Goal: Book appointment/travel/reservation

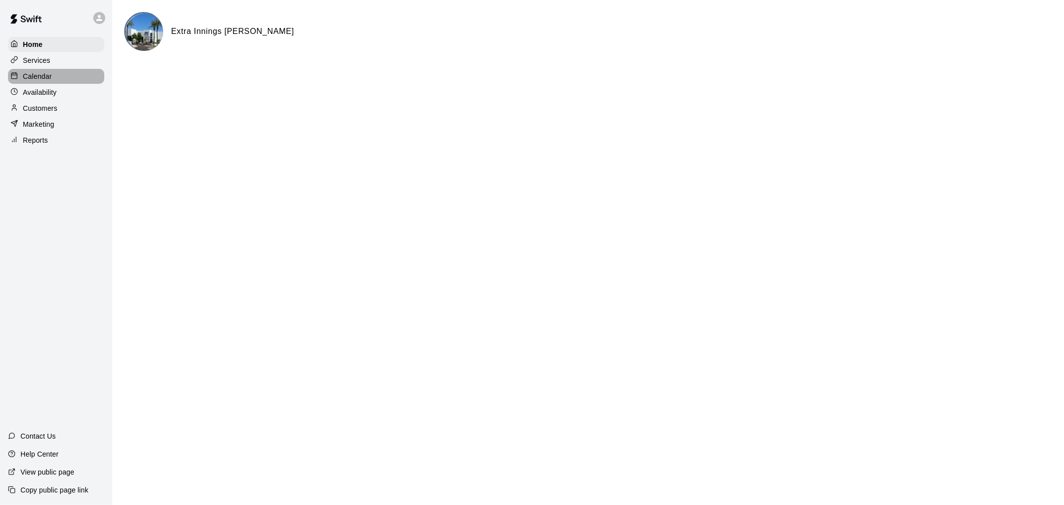
click at [32, 78] on p "Calendar" at bounding box center [37, 76] width 29 height 10
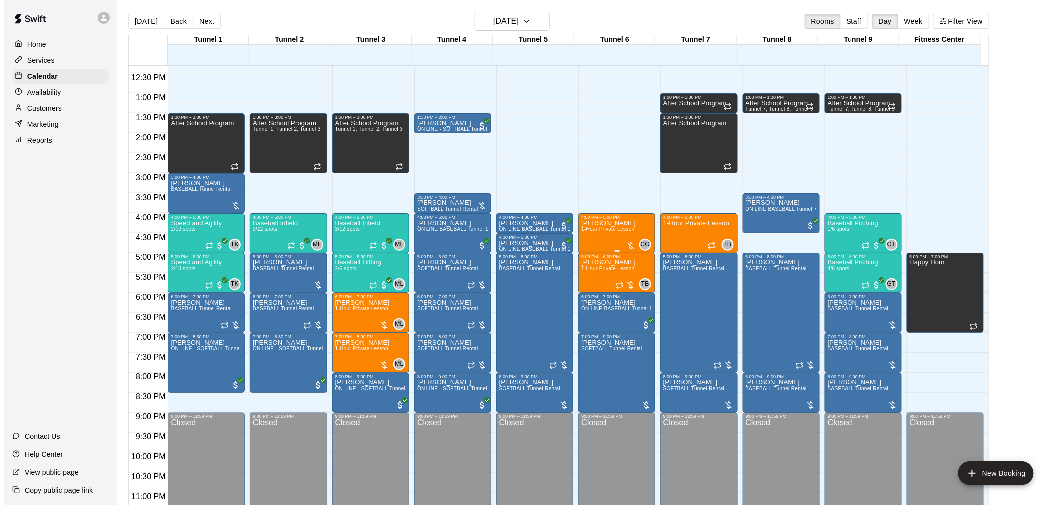
scroll to position [507, 0]
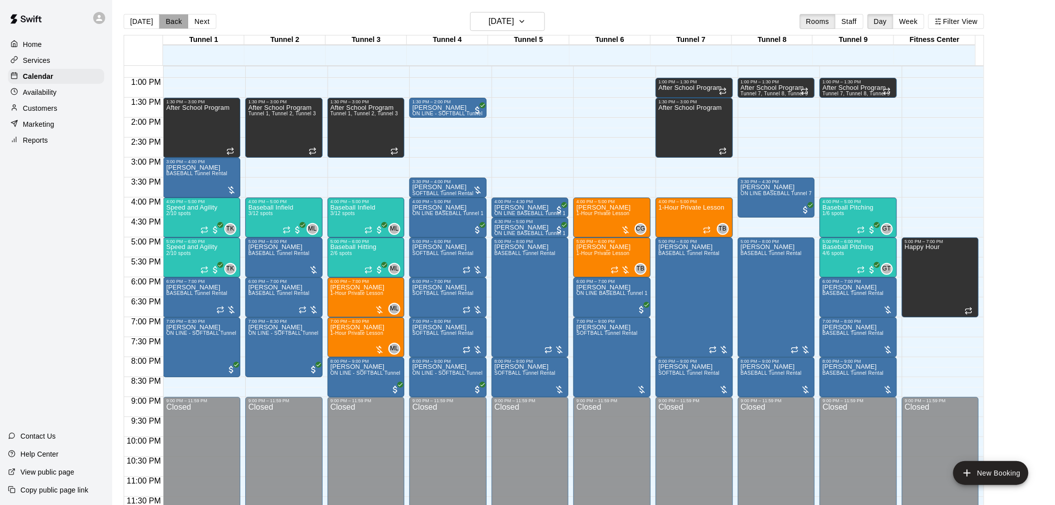
click at [171, 17] on button "Back" at bounding box center [173, 21] width 29 height 15
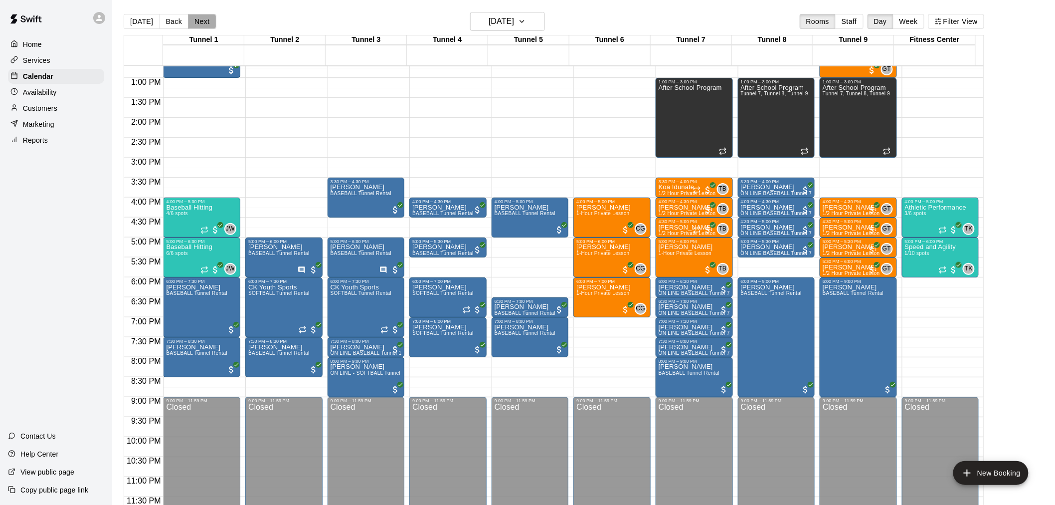
click at [200, 23] on button "Next" at bounding box center [202, 21] width 28 height 15
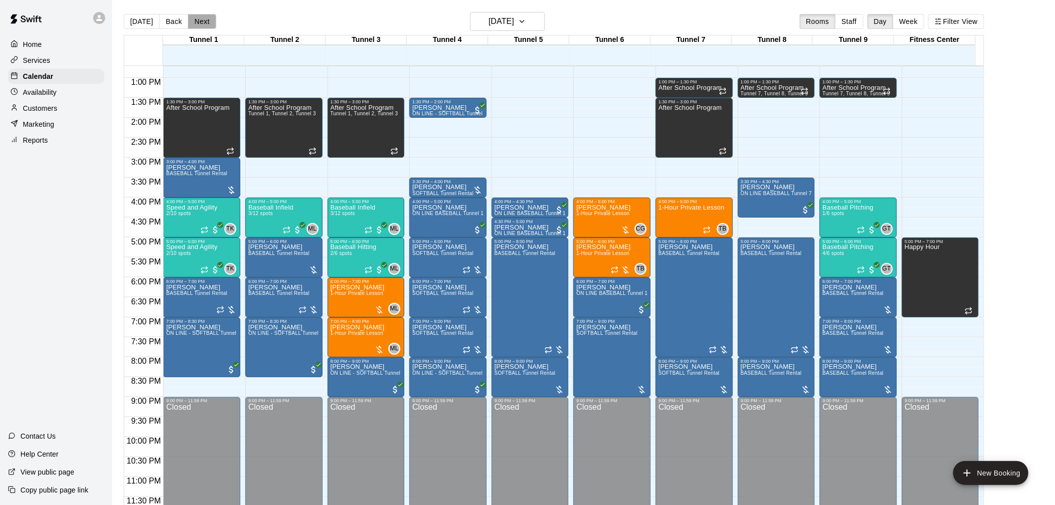
click at [200, 23] on button "Next" at bounding box center [202, 21] width 28 height 15
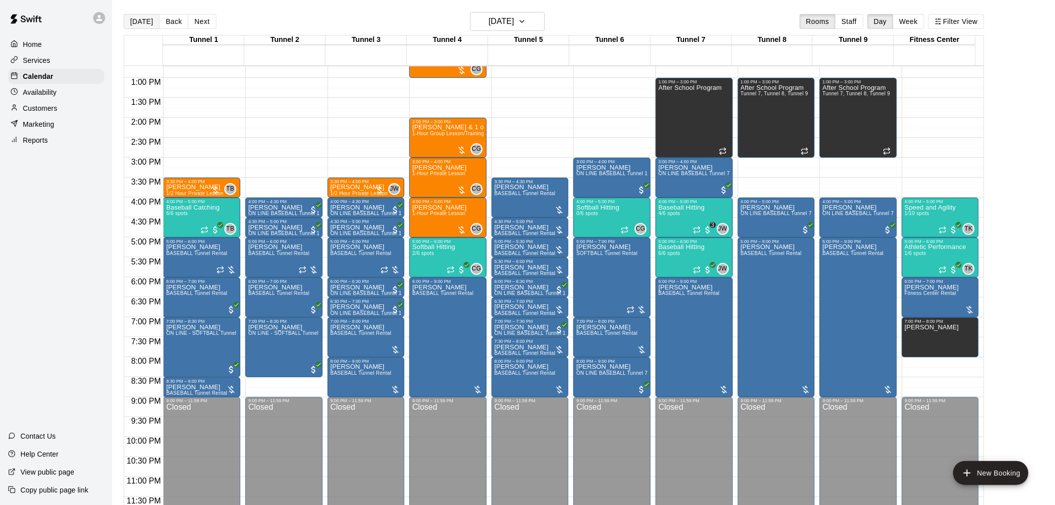
click at [148, 21] on button "[DATE]" at bounding box center [142, 21] width 36 height 15
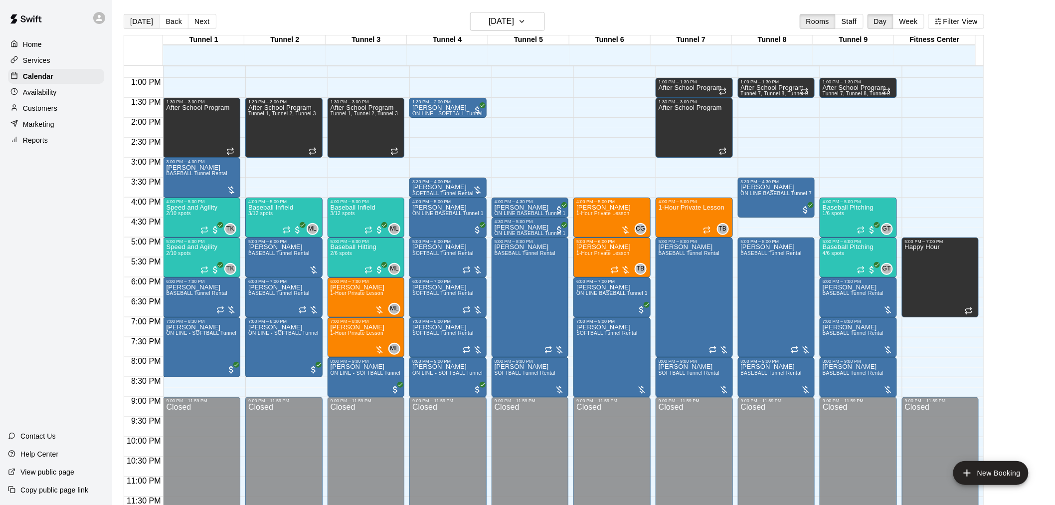
click at [140, 25] on button "[DATE]" at bounding box center [142, 21] width 36 height 15
click at [681, 207] on p "1-Hour Private Lesson" at bounding box center [692, 207] width 66 height 0
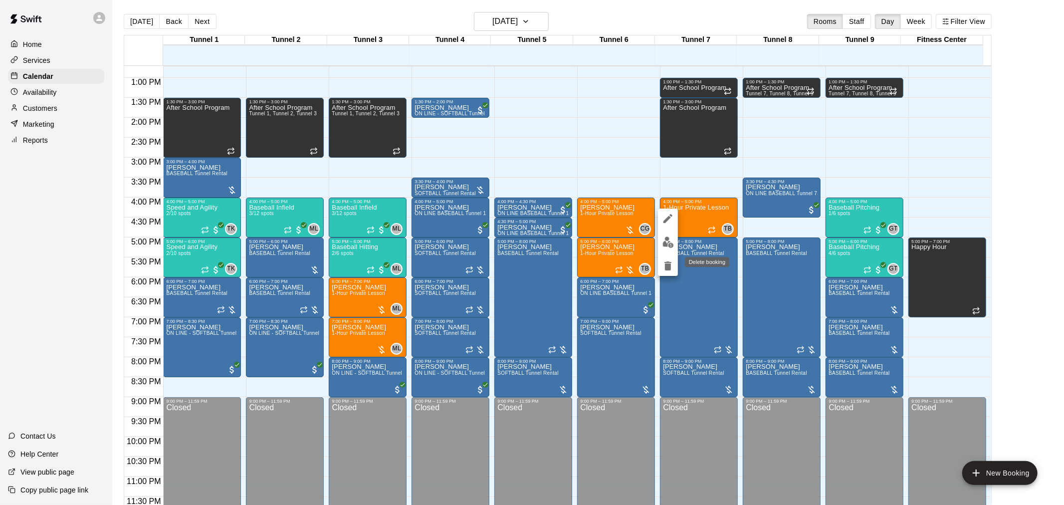
click at [667, 265] on icon "delete" at bounding box center [667, 265] width 7 height 9
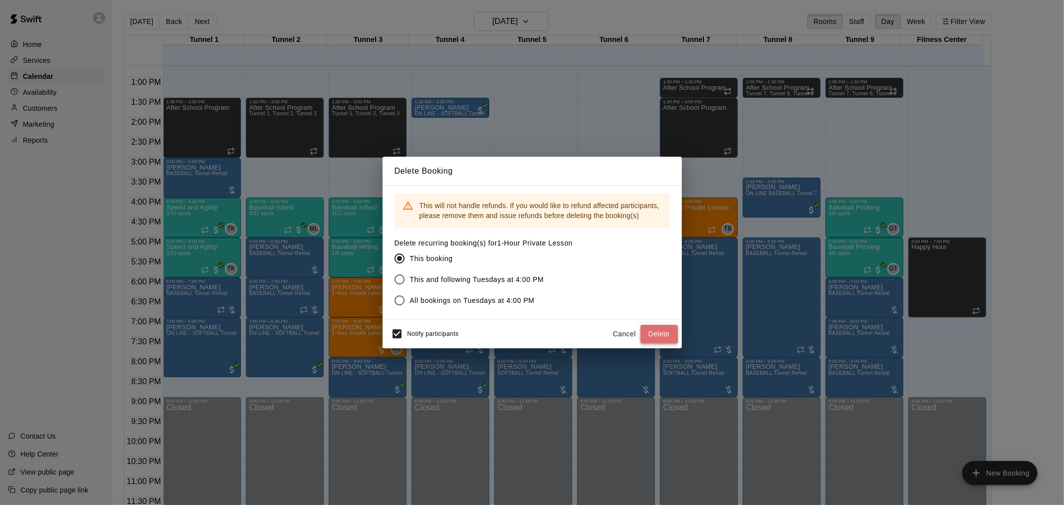
click at [654, 330] on button "Delete" at bounding box center [658, 334] width 37 height 18
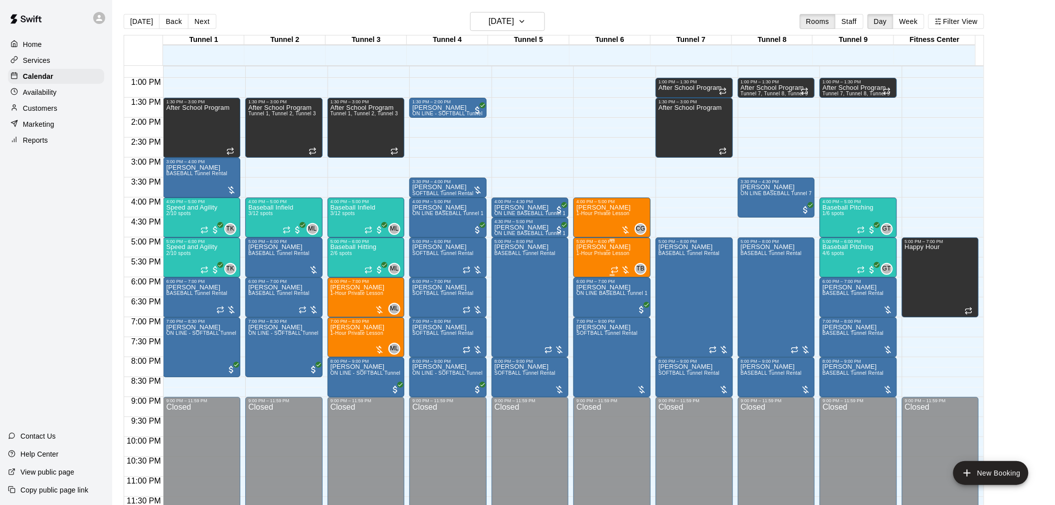
click at [605, 256] on span "1-Hour Private Lesson" at bounding box center [603, 252] width 53 height 5
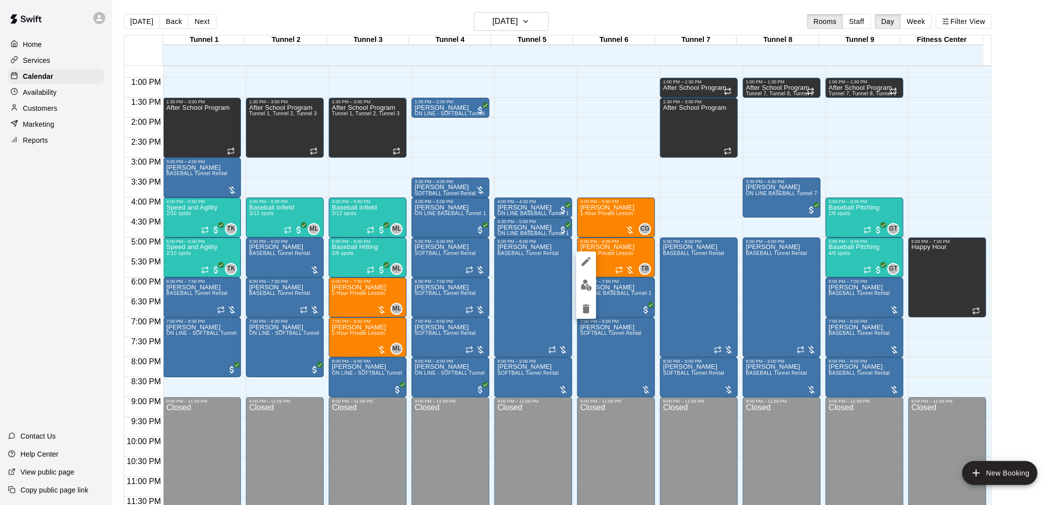
click at [66, 267] on div at bounding box center [532, 252] width 1064 height 505
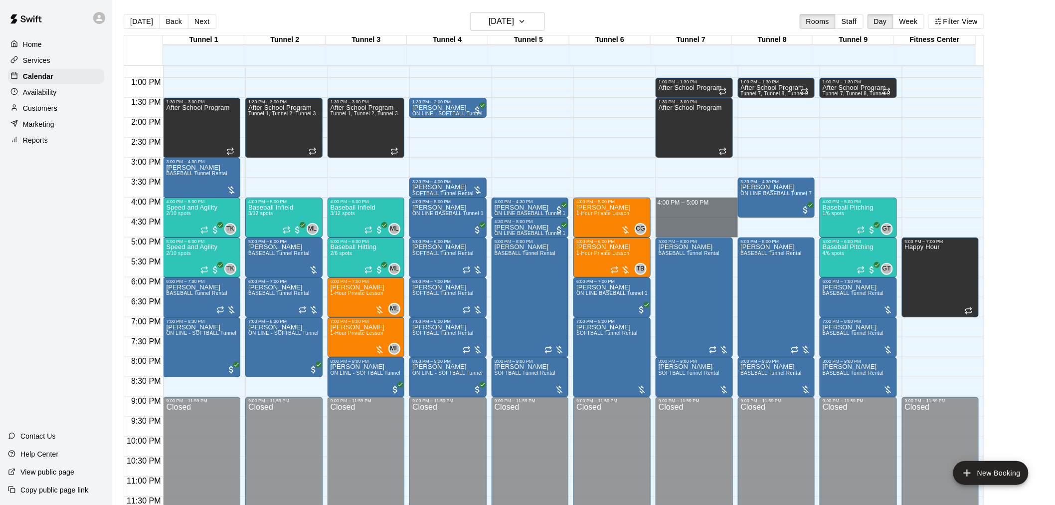
drag, startPoint x: 664, startPoint y: 198, endPoint x: 662, endPoint y: 230, distance: 32.0
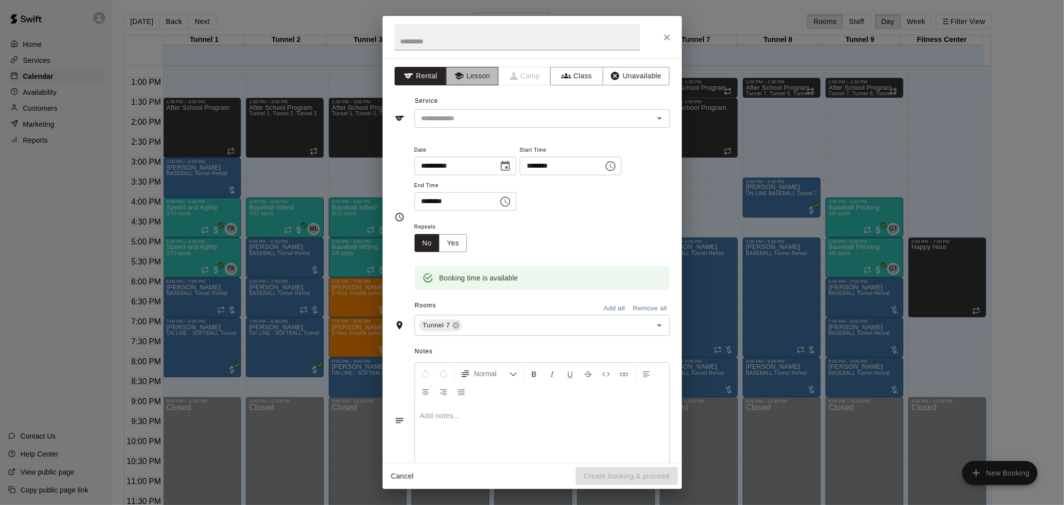
click at [477, 73] on button "Lesson" at bounding box center [472, 76] width 52 height 18
click at [470, 111] on div "​" at bounding box center [541, 118] width 255 height 18
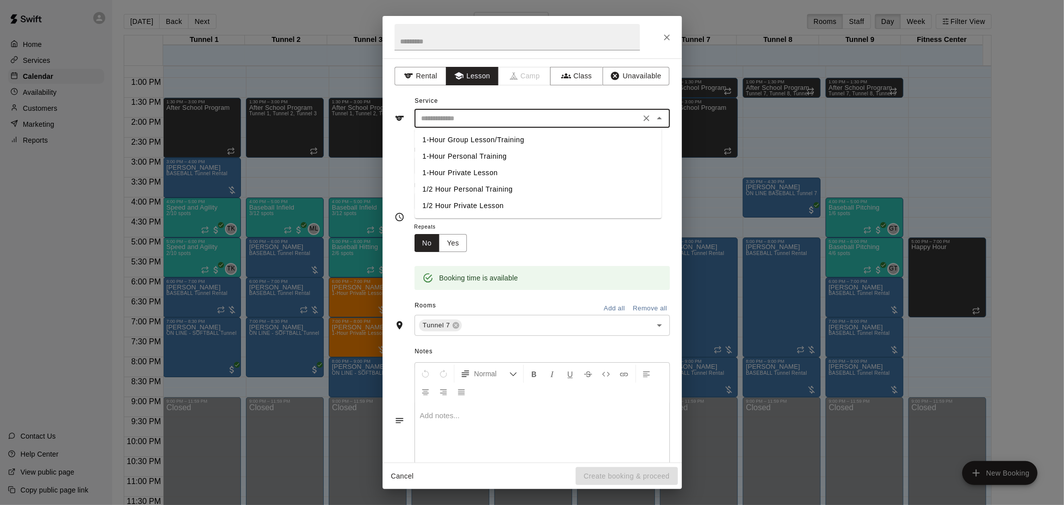
click at [467, 170] on li "1-Hour Private Lesson" at bounding box center [537, 173] width 247 height 16
type input "**********"
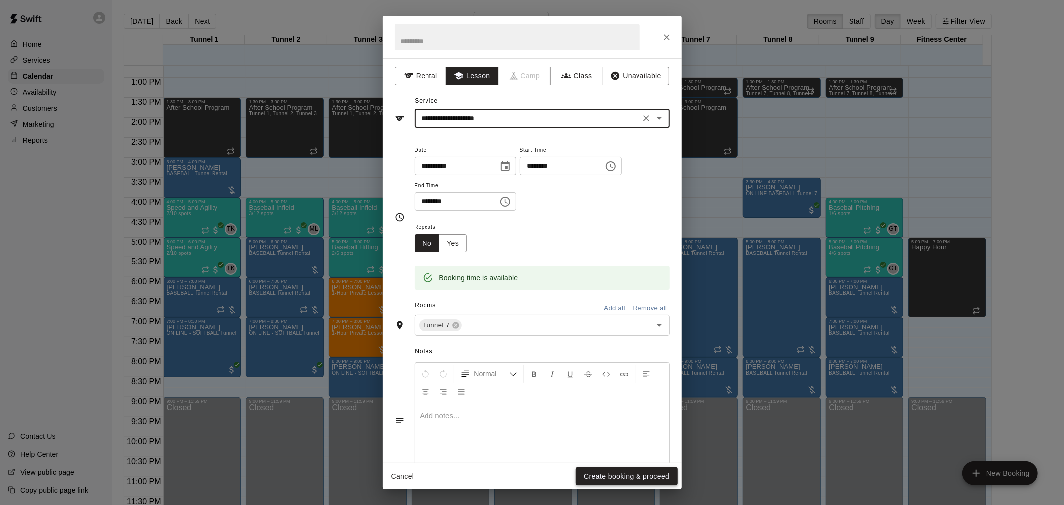
click at [598, 475] on button "Create booking & proceed" at bounding box center [627, 476] width 102 height 18
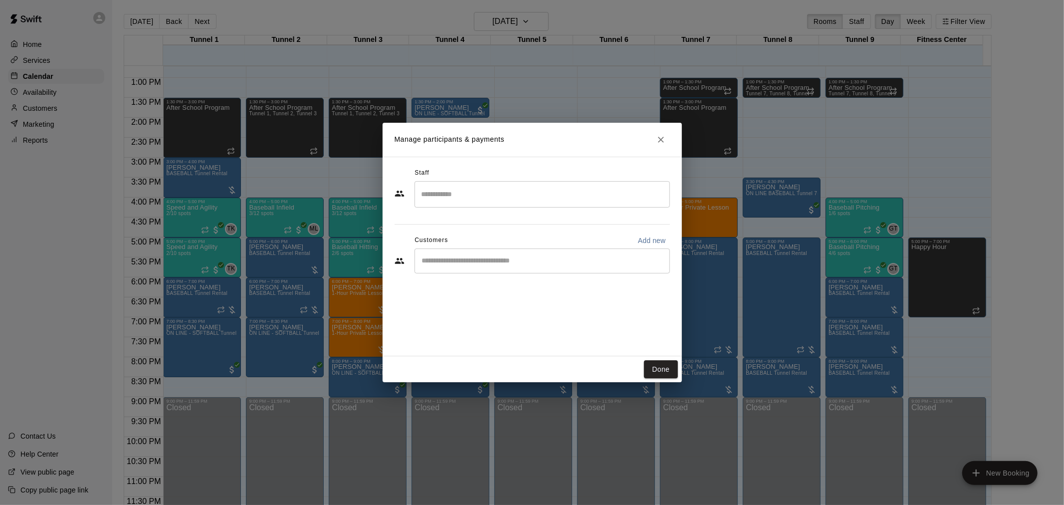
click at [492, 253] on div "​" at bounding box center [541, 260] width 255 height 25
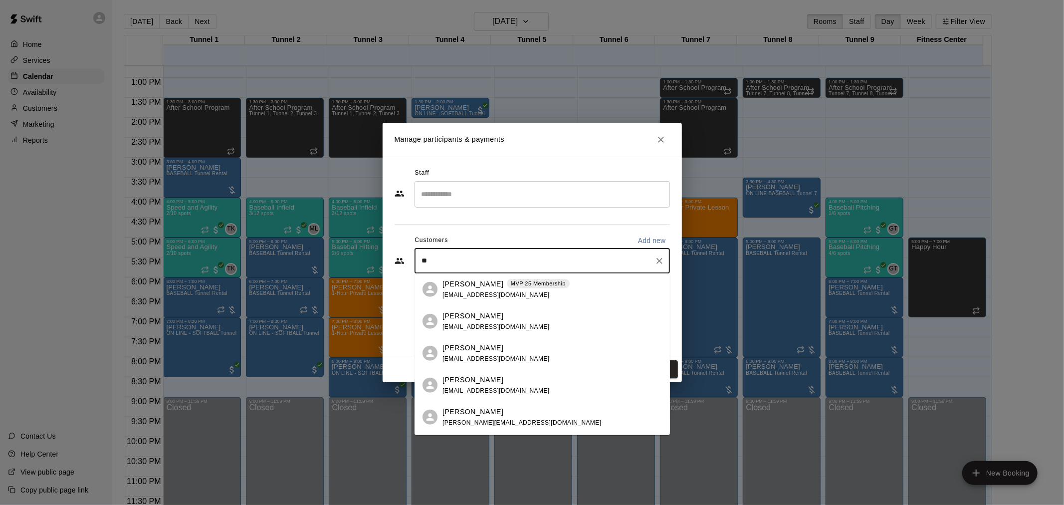
type input "*"
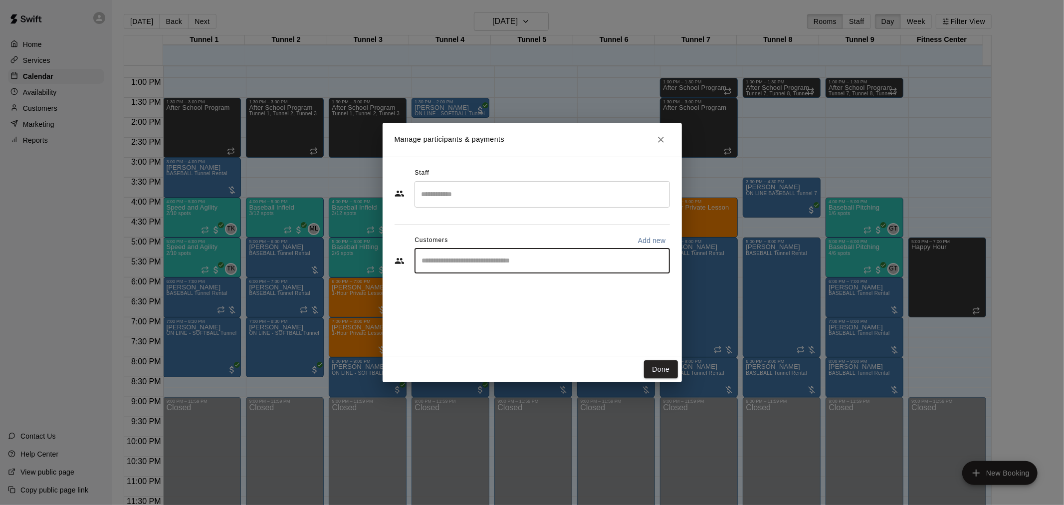
click at [545, 183] on div "​" at bounding box center [541, 194] width 255 height 26
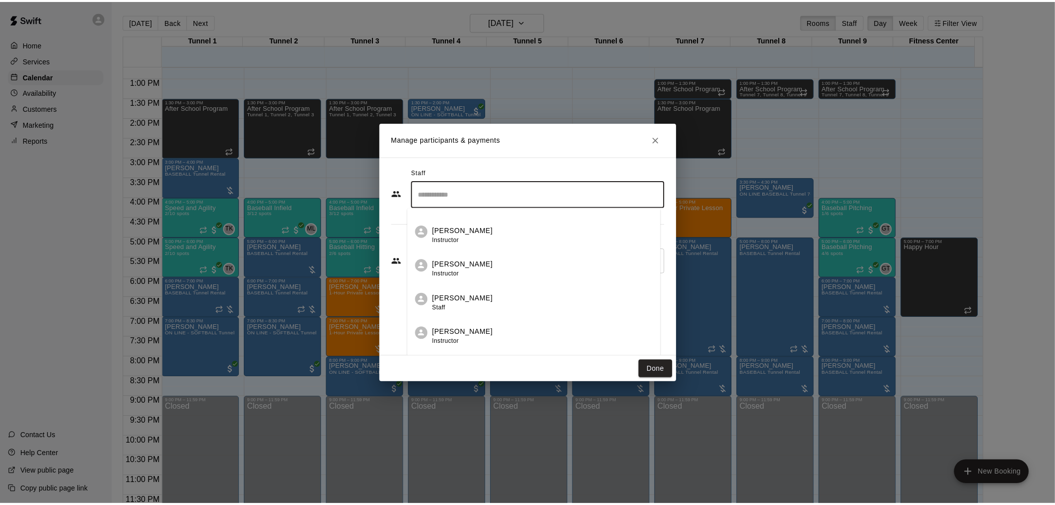
scroll to position [449, 0]
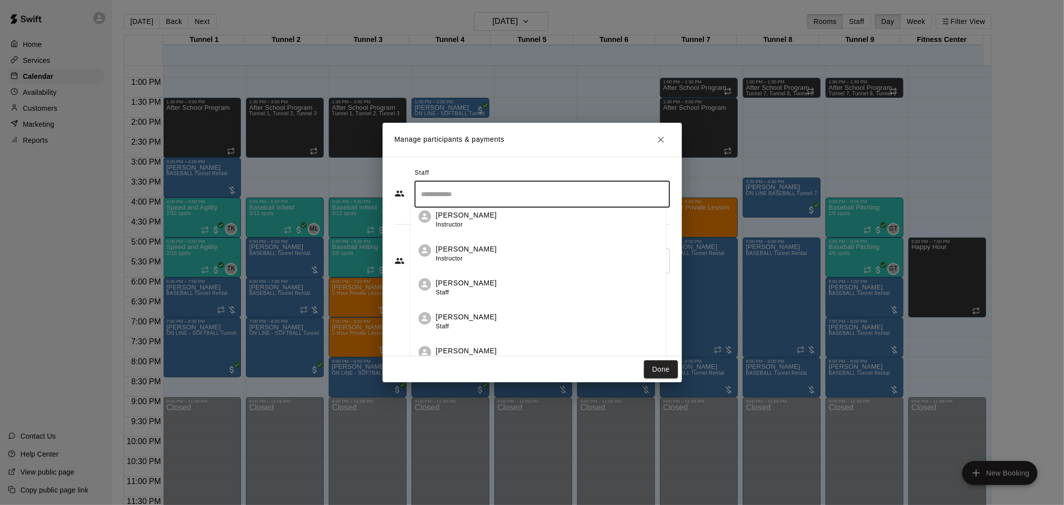
click at [497, 281] on div "[PERSON_NAME] Staff" at bounding box center [547, 287] width 222 height 19
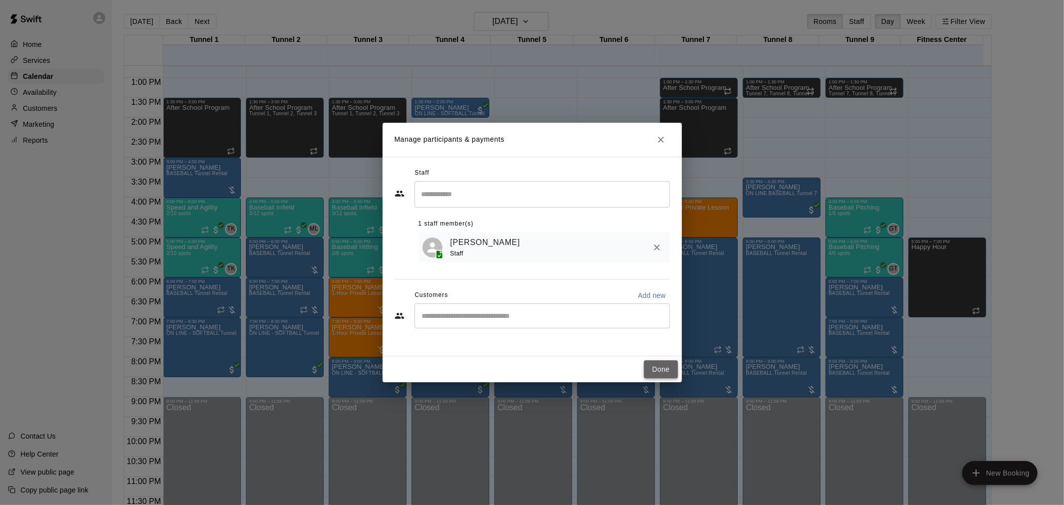
click at [647, 363] on button "Done" at bounding box center [660, 369] width 33 height 18
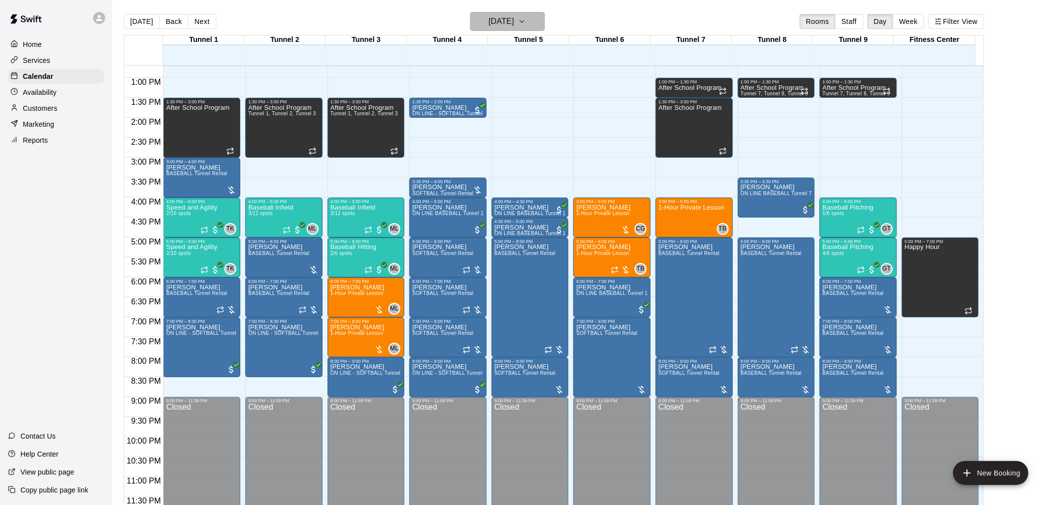
click at [501, 16] on h6 "[DATE]" at bounding box center [501, 21] width 25 height 14
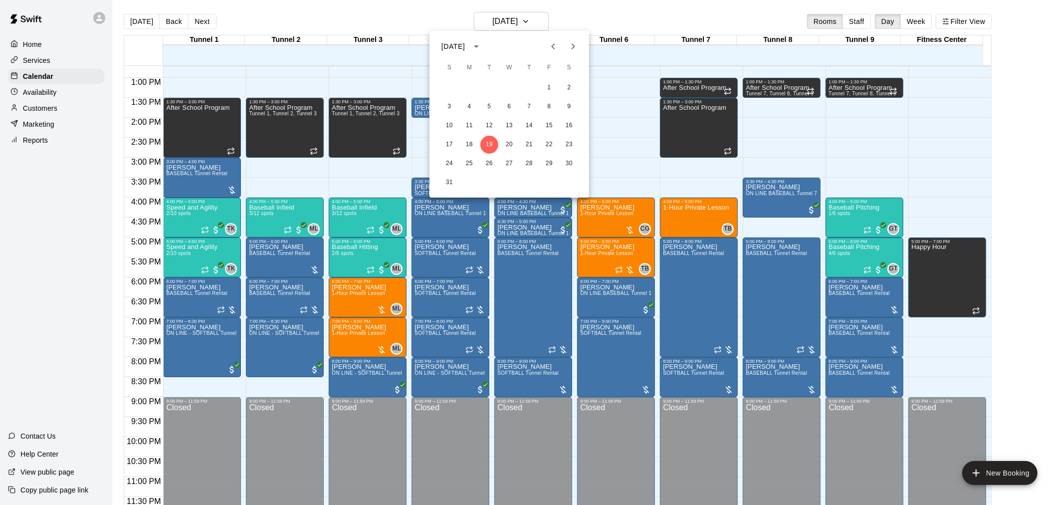
click at [501, 157] on div "24 25 26 27 28 29 30" at bounding box center [509, 164] width 160 height 18
click at [489, 163] on button "26" at bounding box center [489, 164] width 18 height 18
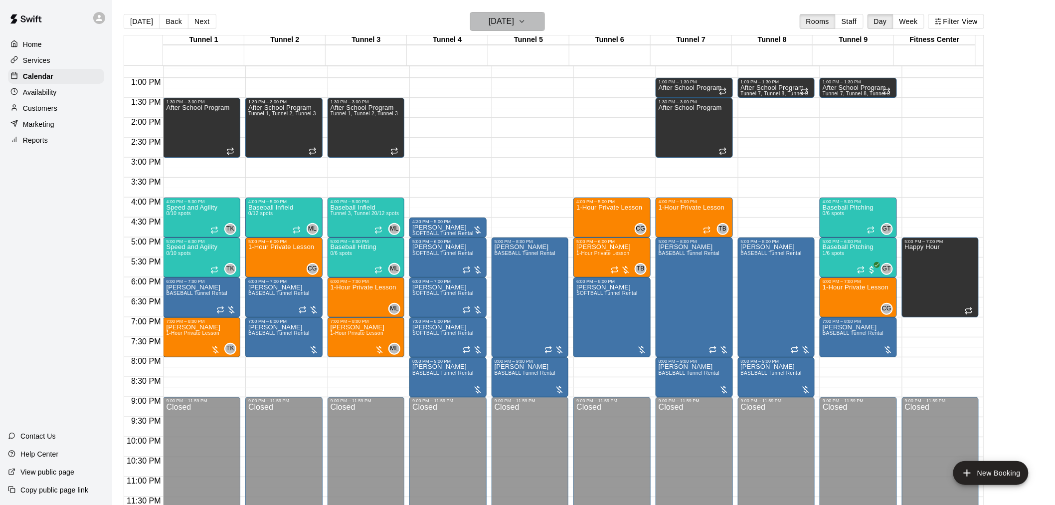
click at [514, 23] on h6 "[DATE]" at bounding box center [501, 21] width 25 height 14
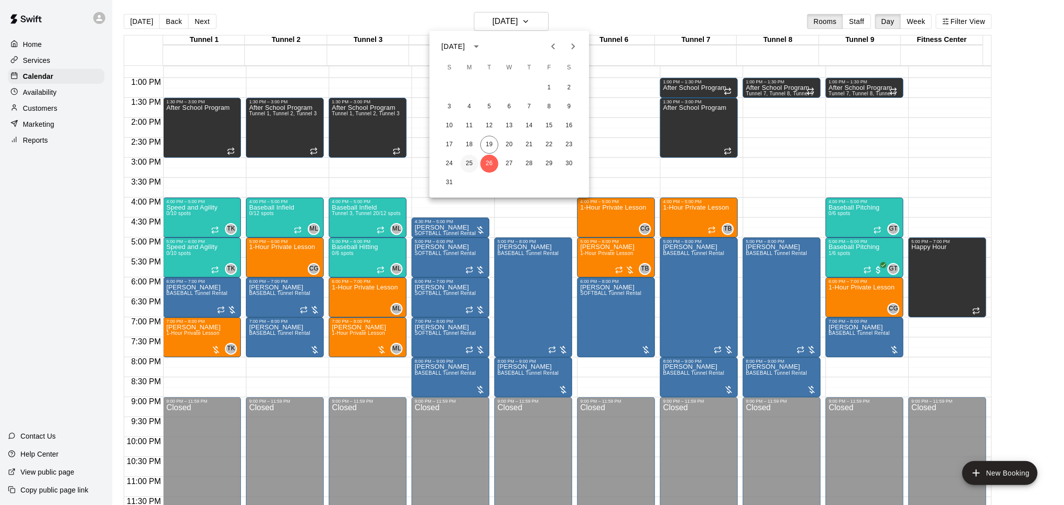
click at [466, 163] on button "25" at bounding box center [469, 164] width 18 height 18
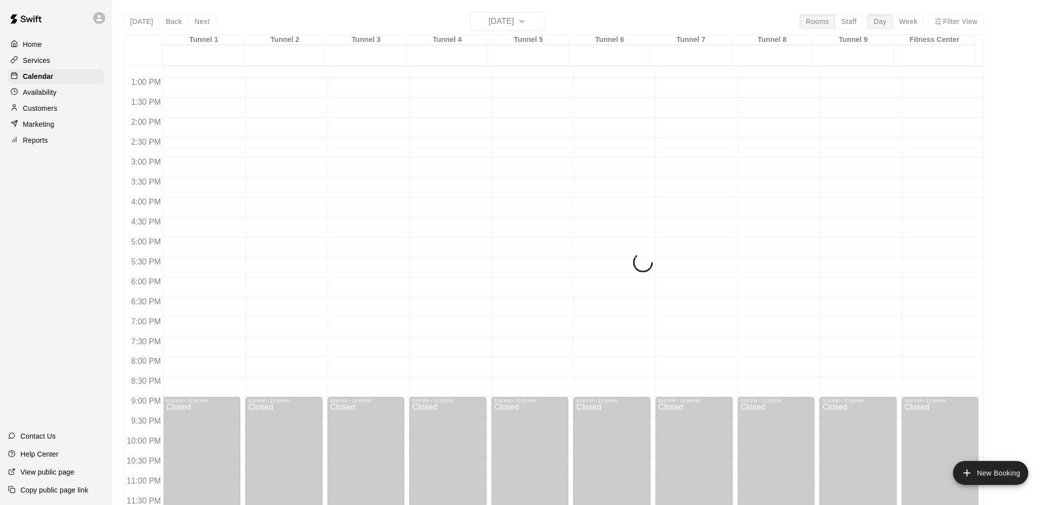
click at [512, 20] on div "[DATE] Back [DATE][DATE] Rooms Staff Day Week Filter View Tunnel 1 25 [GEOGRAPH…" at bounding box center [554, 264] width 861 height 505
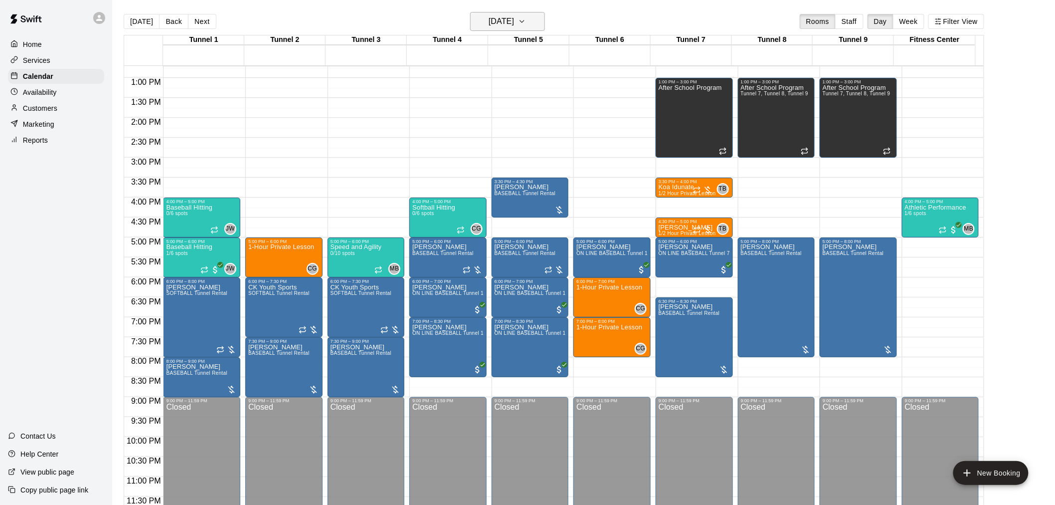
click at [501, 16] on h6 "[DATE]" at bounding box center [501, 21] width 25 height 14
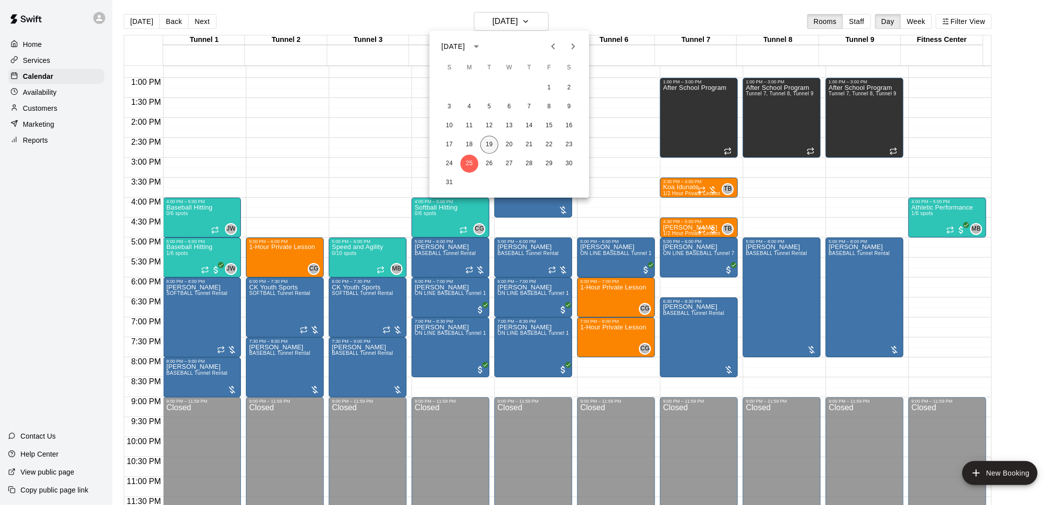
click at [485, 138] on button "19" at bounding box center [489, 145] width 18 height 18
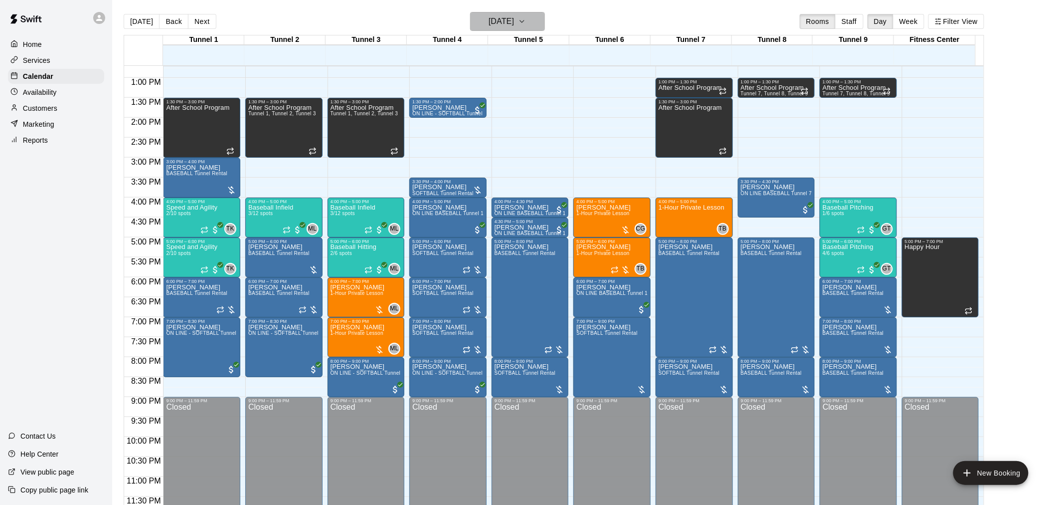
click at [514, 16] on h6 "[DATE]" at bounding box center [501, 21] width 25 height 14
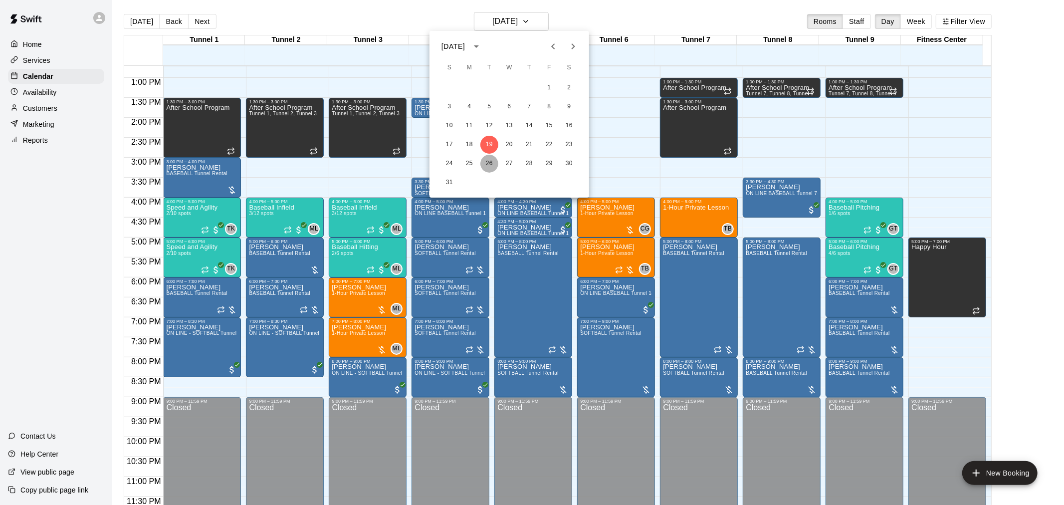
click at [492, 164] on button "26" at bounding box center [489, 164] width 18 height 18
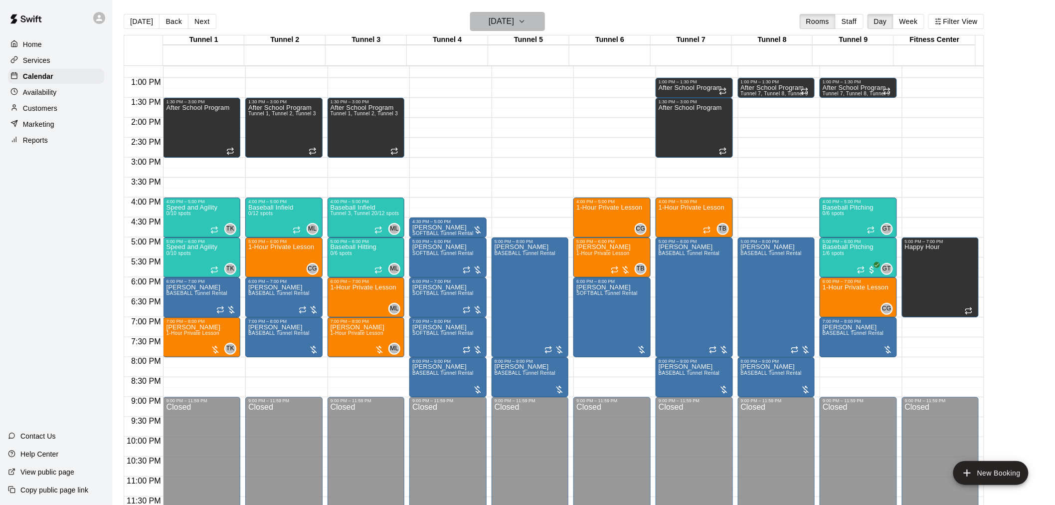
click at [504, 26] on h6 "[DATE]" at bounding box center [501, 21] width 25 height 14
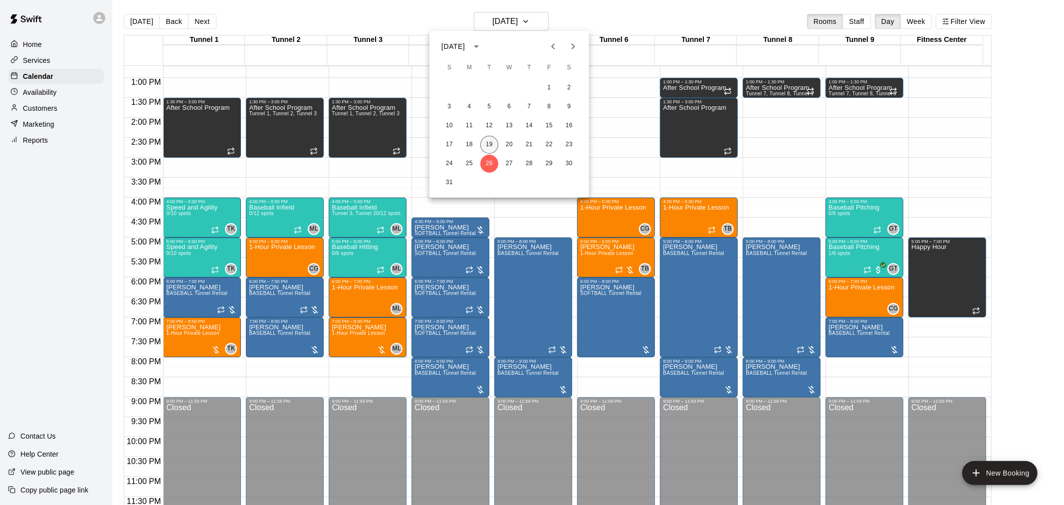
click at [491, 136] on button "19" at bounding box center [489, 145] width 18 height 18
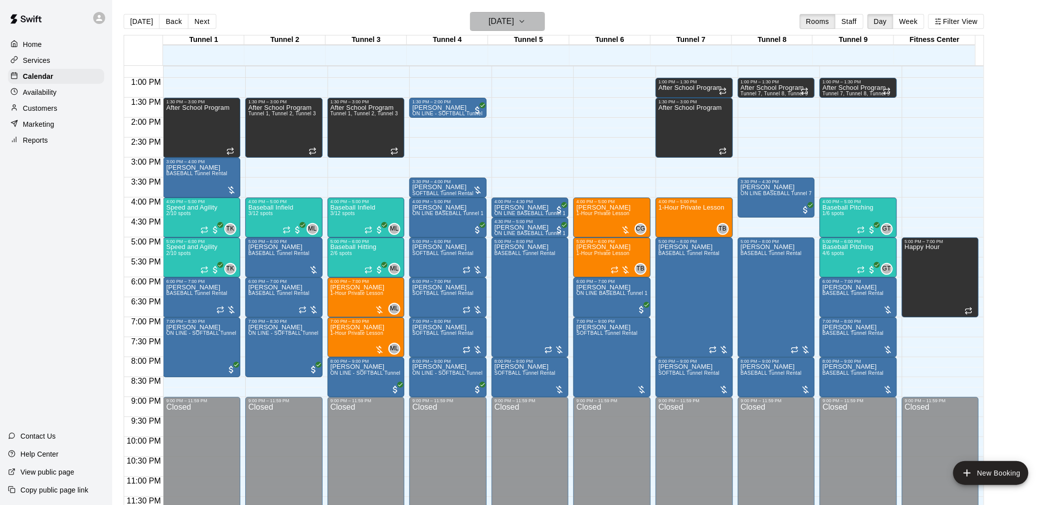
click at [506, 13] on button "[DATE]" at bounding box center [507, 21] width 75 height 19
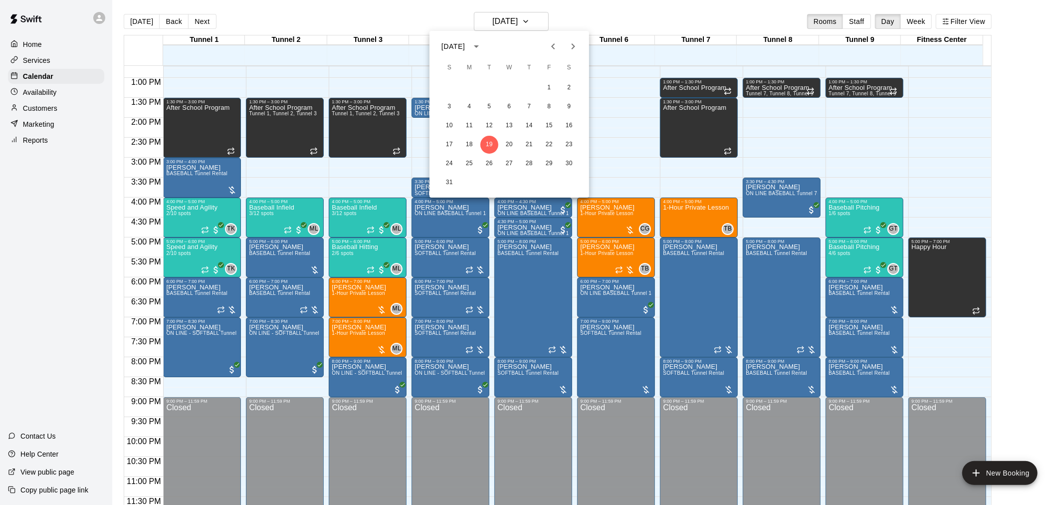
click at [477, 115] on div "3 4 5 6 7 8 9" at bounding box center [509, 107] width 160 height 18
click at [484, 122] on button "12" at bounding box center [489, 126] width 18 height 18
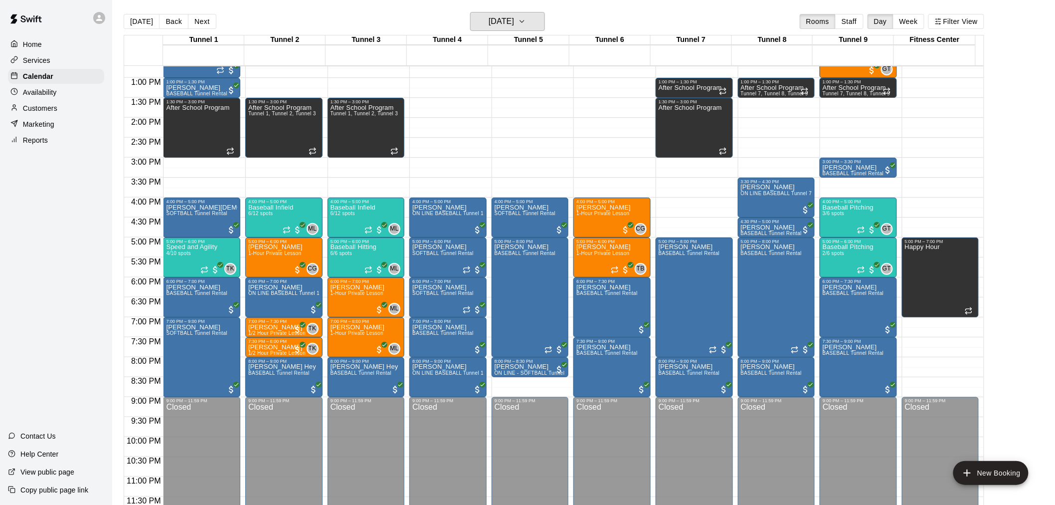
scroll to position [452, 0]
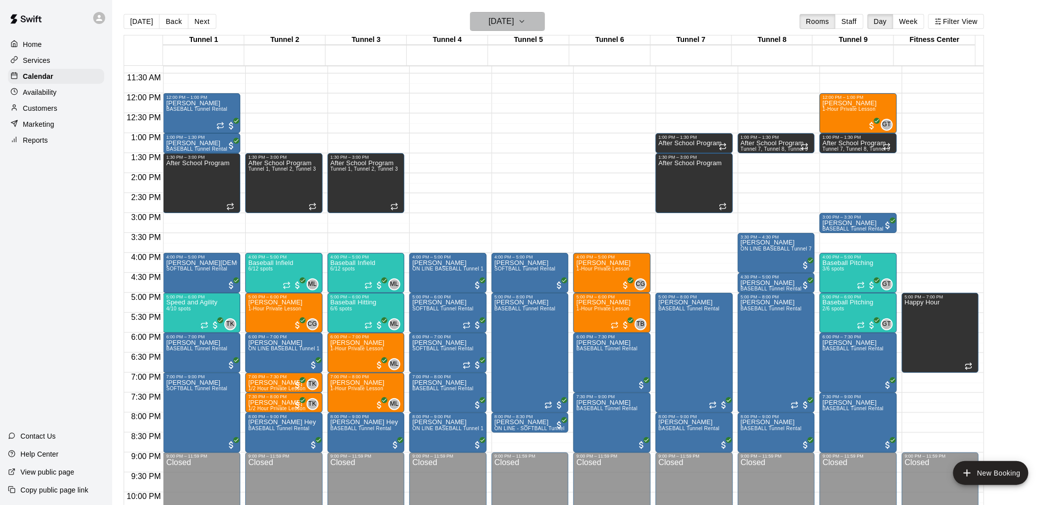
click at [509, 18] on h6 "[DATE]" at bounding box center [501, 21] width 25 height 14
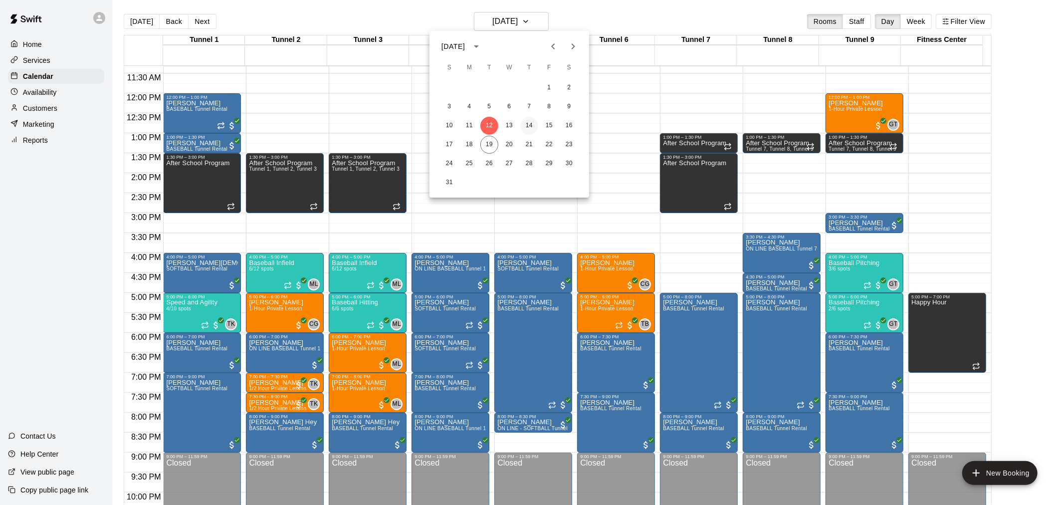
click at [531, 125] on button "14" at bounding box center [529, 126] width 18 height 18
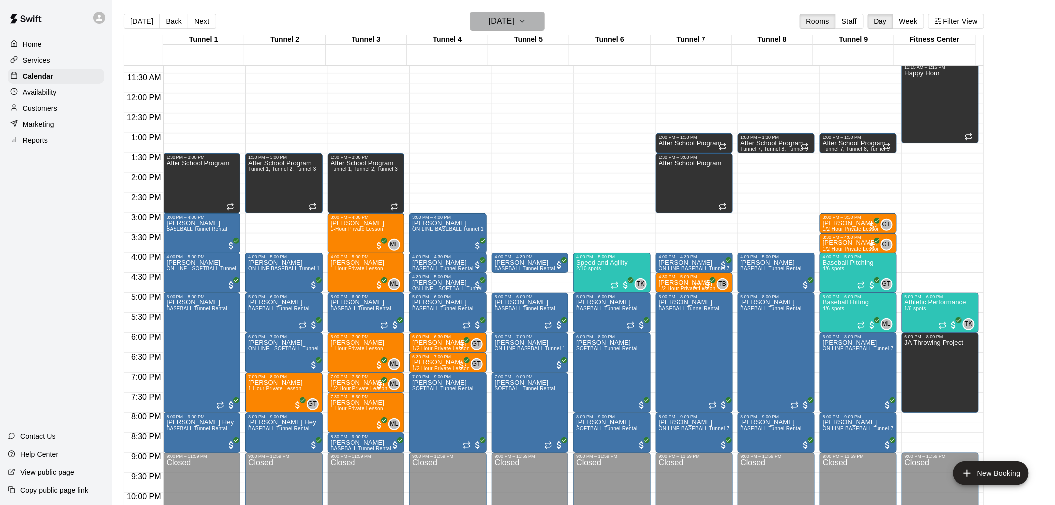
click at [514, 18] on h6 "[DATE]" at bounding box center [501, 21] width 25 height 14
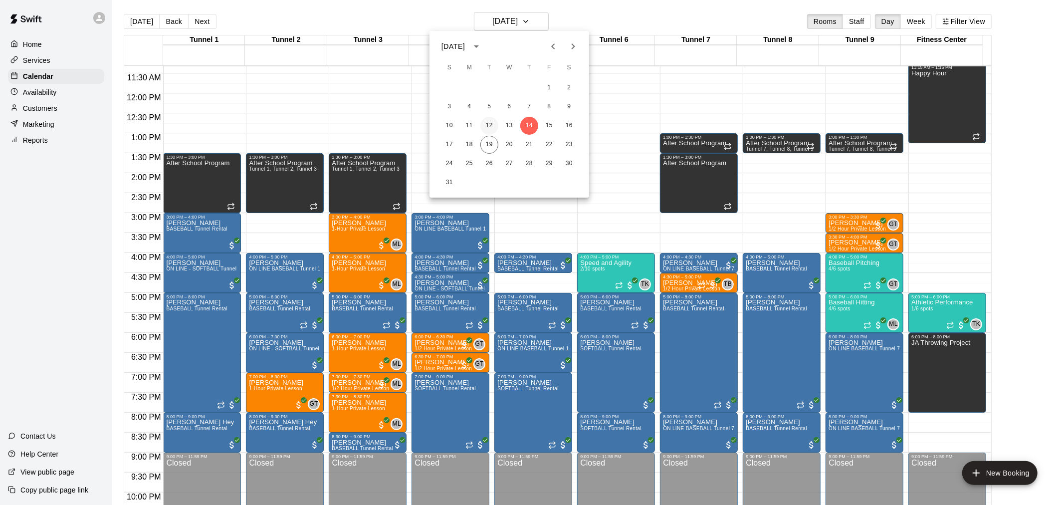
click at [487, 123] on button "12" at bounding box center [489, 126] width 18 height 18
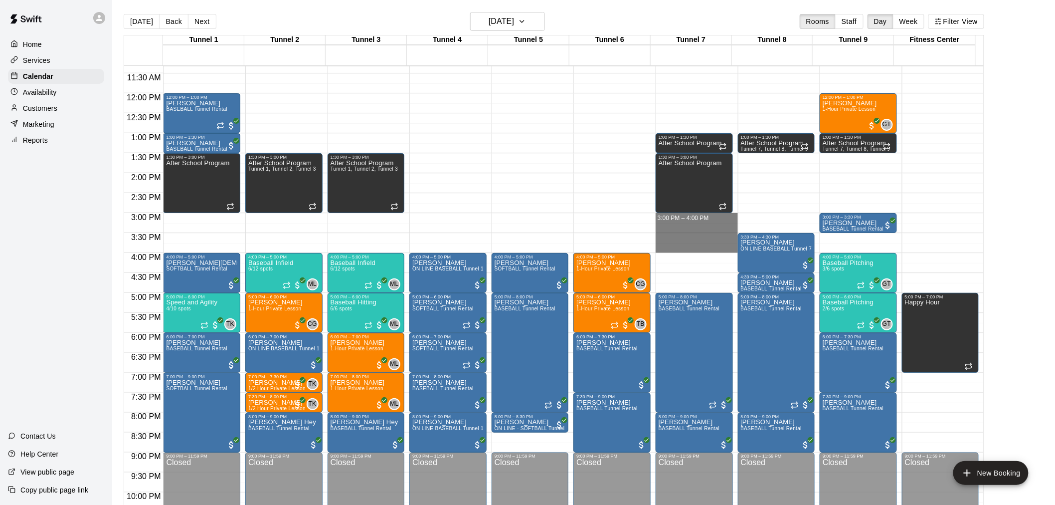
drag, startPoint x: 670, startPoint y: 218, endPoint x: 666, endPoint y: 243, distance: 24.7
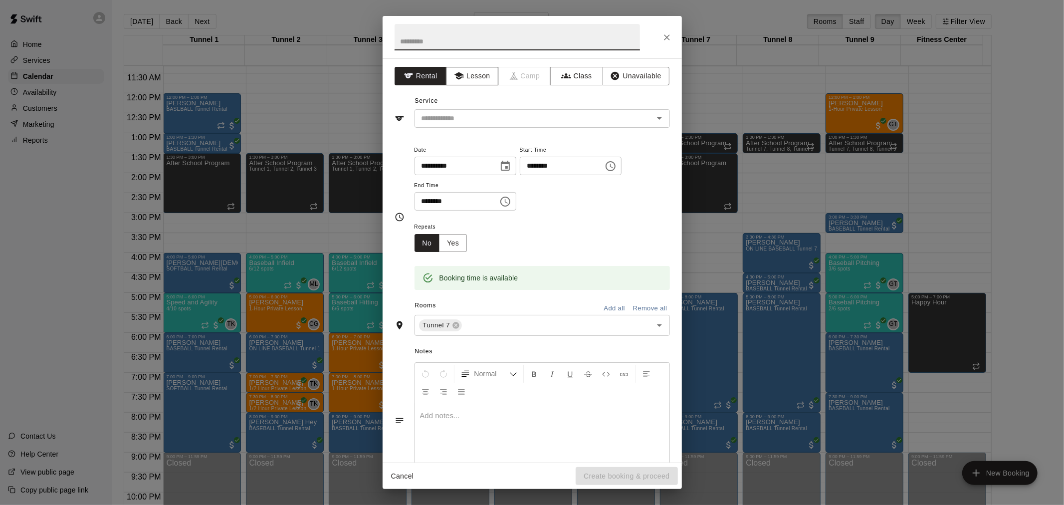
click at [481, 72] on button "Lesson" at bounding box center [472, 76] width 52 height 18
click at [461, 122] on input "text" at bounding box center [527, 118] width 220 height 12
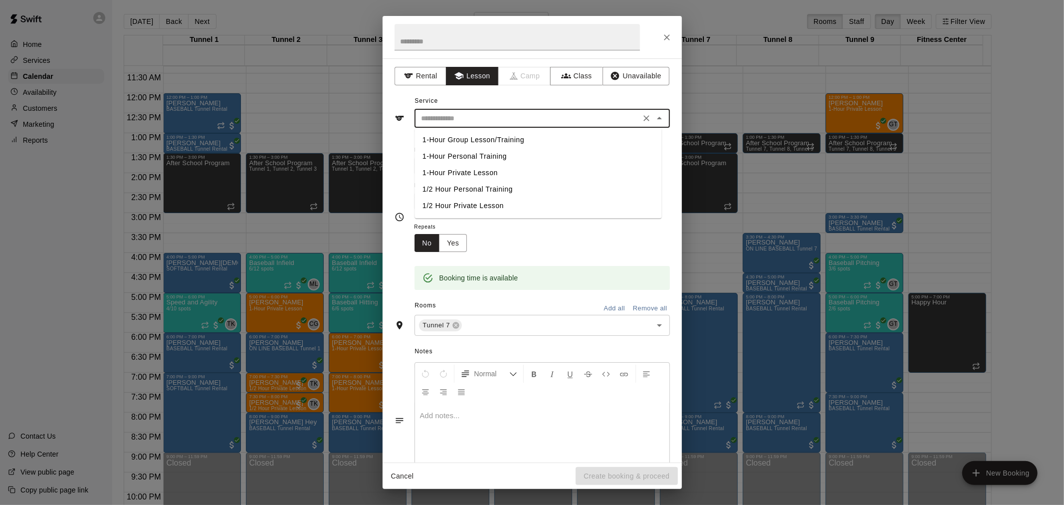
click at [471, 170] on li "1-Hour Private Lesson" at bounding box center [537, 173] width 247 height 16
type input "**********"
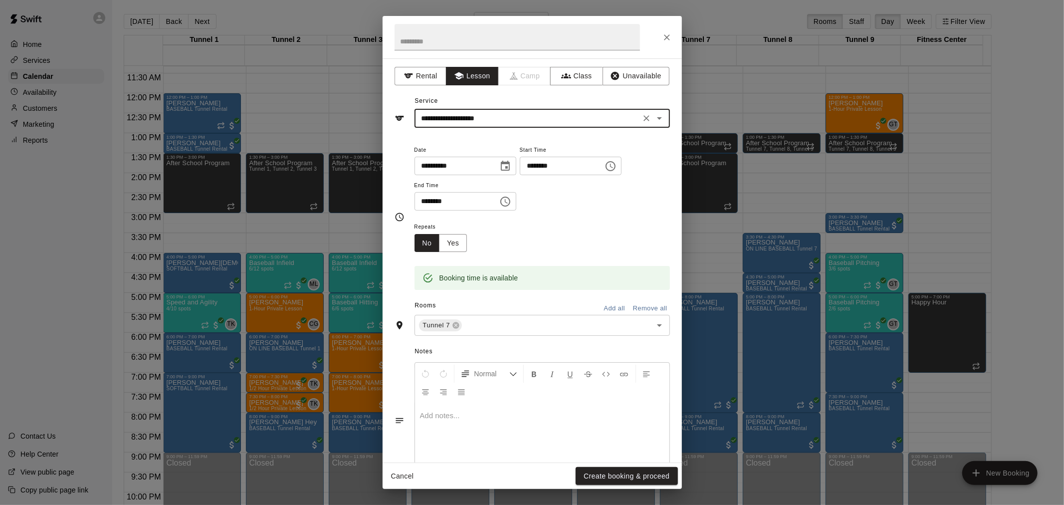
click at [669, 34] on icon "Close" at bounding box center [667, 37] width 10 height 10
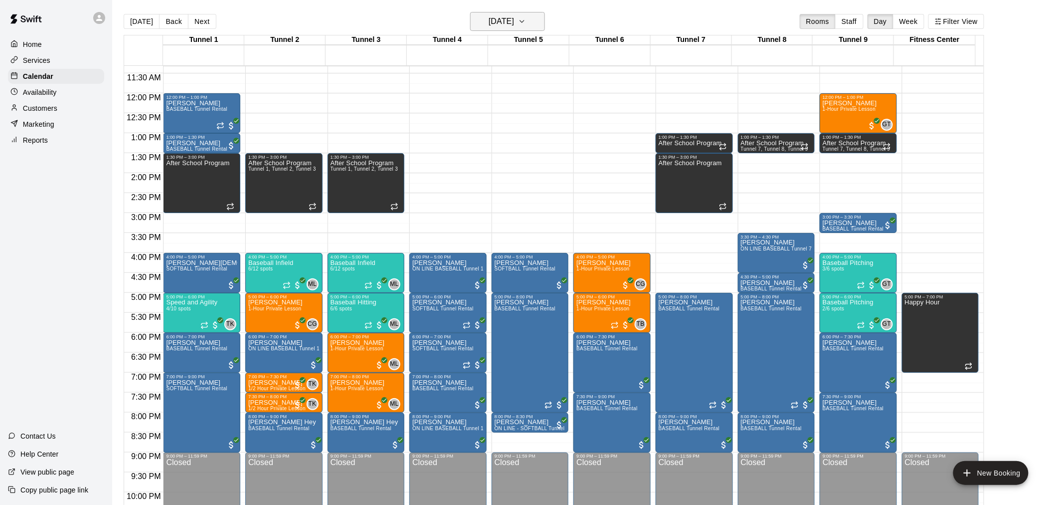
click at [526, 18] on icon "button" at bounding box center [522, 21] width 8 height 12
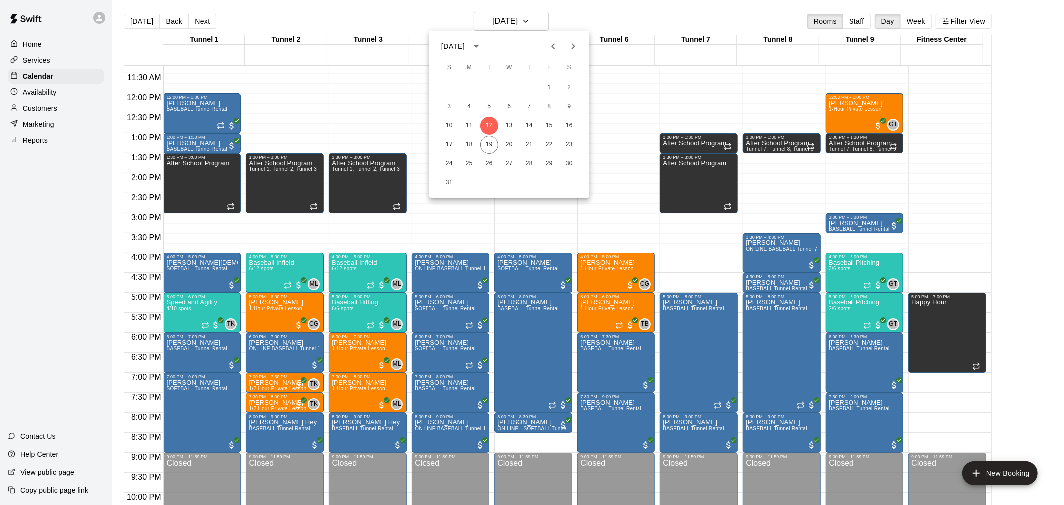
click at [481, 168] on div "24 25 26 27 28 29 30" at bounding box center [509, 164] width 160 height 18
click at [490, 162] on button "26" at bounding box center [489, 164] width 18 height 18
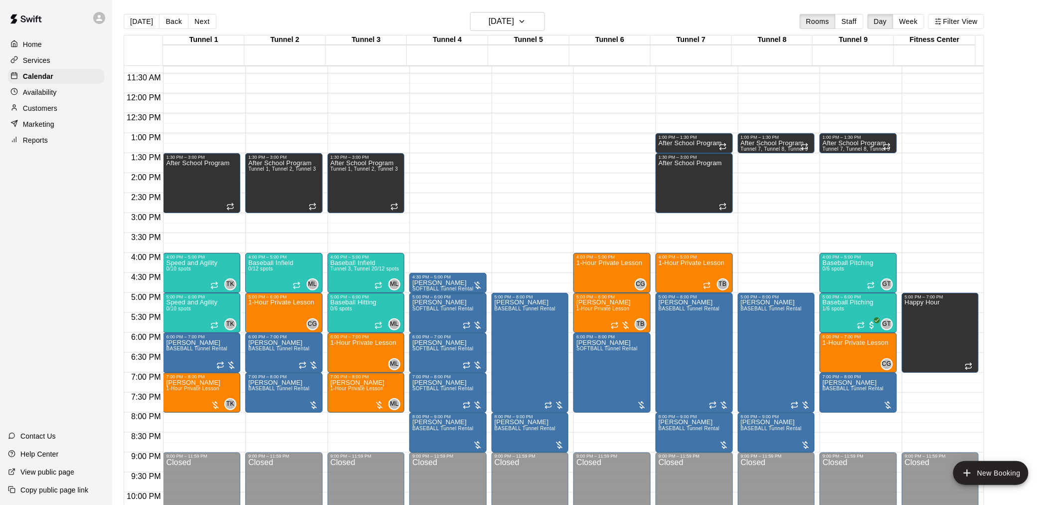
click at [659, 216] on div "12:00 AM – 10:00 AM Closed 1:00 PM – 1:30 PM After School Program 1:30 PM – 3:0…" at bounding box center [694, 93] width 77 height 958
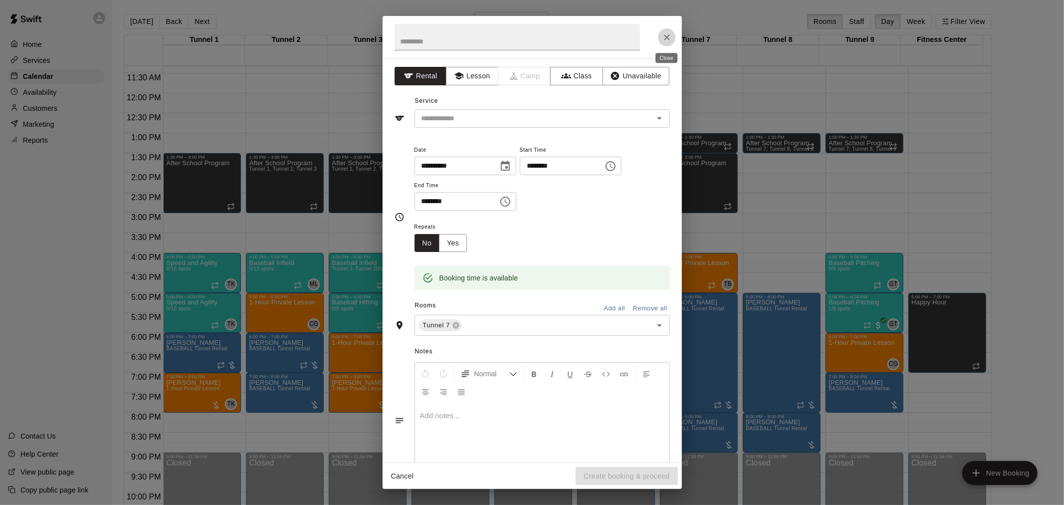
click at [666, 32] on icon "Close" at bounding box center [667, 37] width 10 height 10
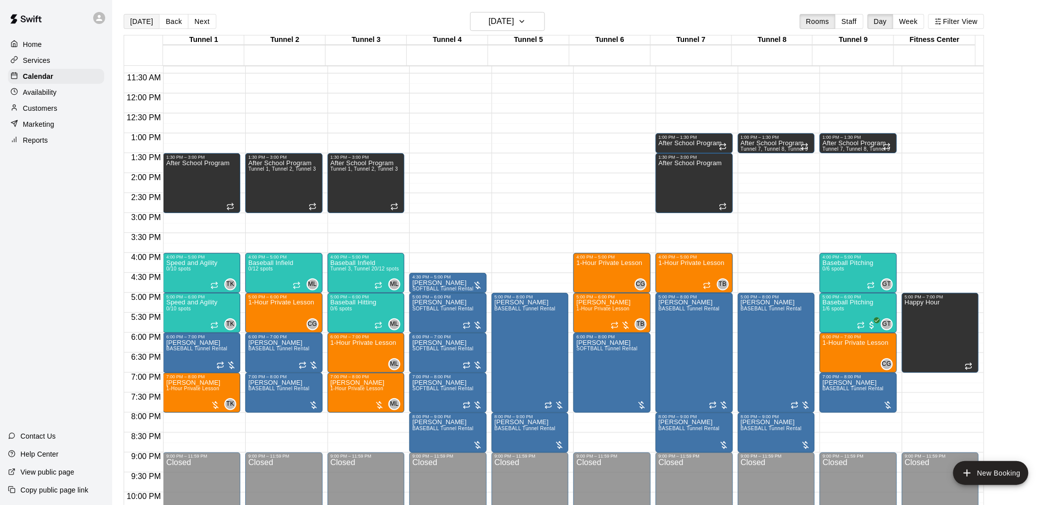
click at [130, 20] on button "[DATE]" at bounding box center [142, 21] width 36 height 15
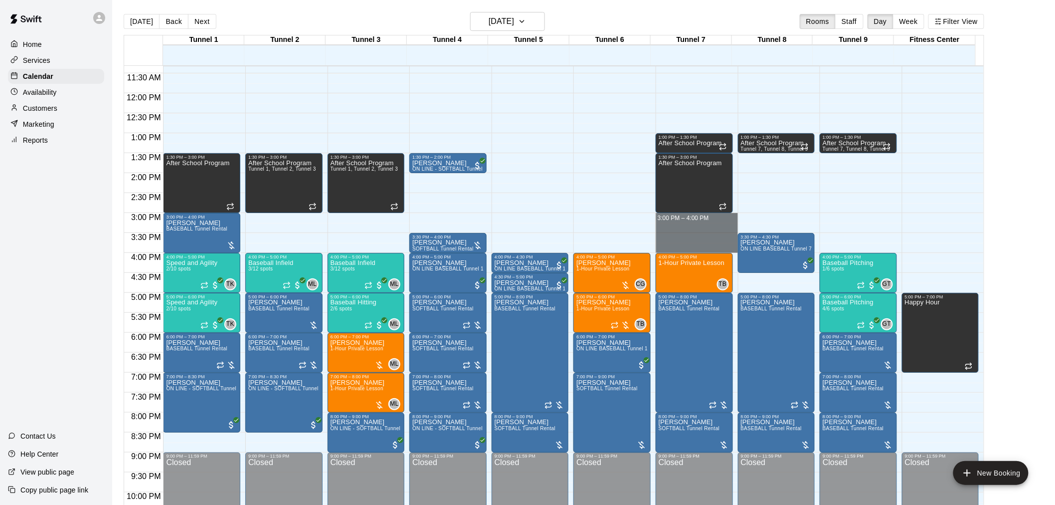
drag, startPoint x: 672, startPoint y: 216, endPoint x: 666, endPoint y: 243, distance: 27.6
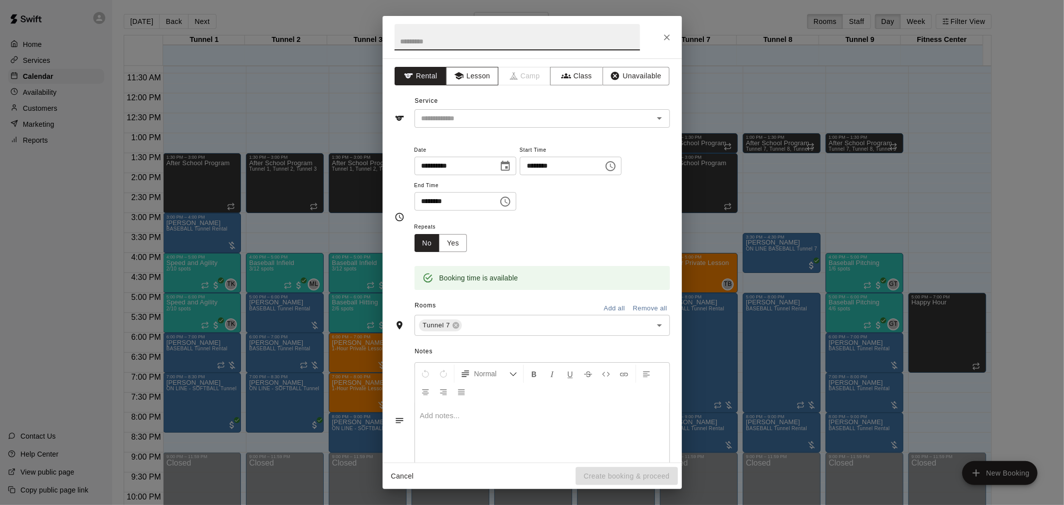
click at [480, 76] on button "Lesson" at bounding box center [472, 76] width 52 height 18
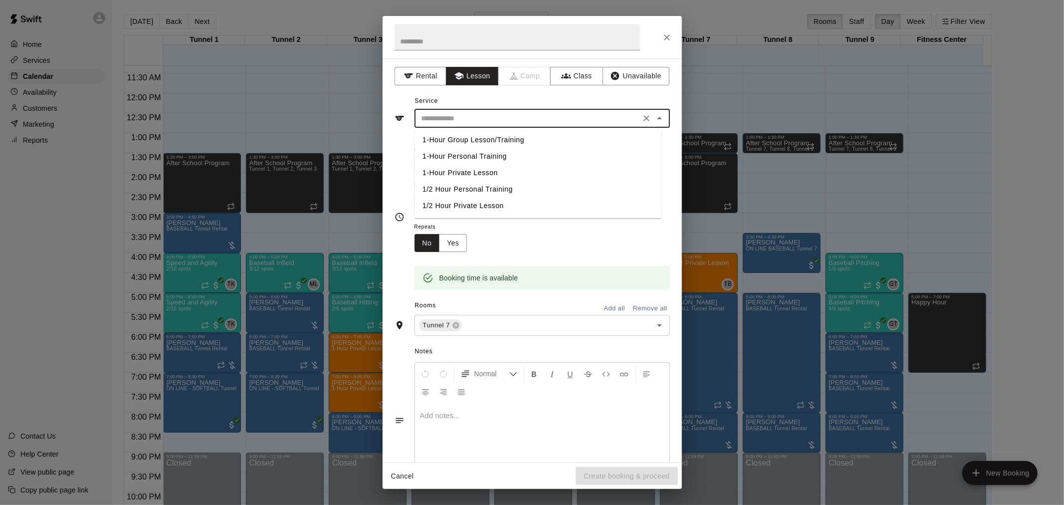
click at [477, 113] on input "text" at bounding box center [527, 118] width 220 height 12
click at [467, 172] on li "1-Hour Private Lesson" at bounding box center [537, 173] width 247 height 16
type input "**********"
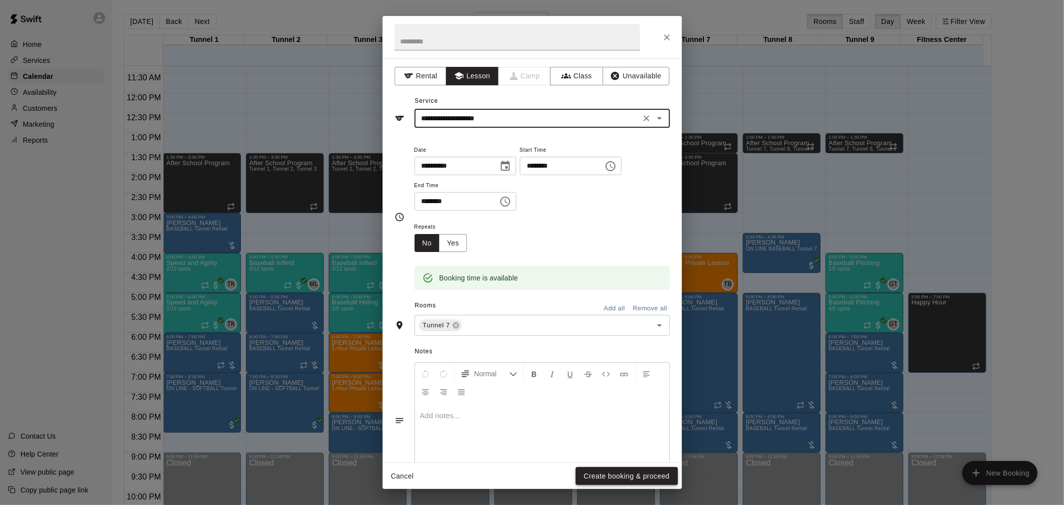
click at [621, 471] on button "Create booking & proceed" at bounding box center [627, 476] width 102 height 18
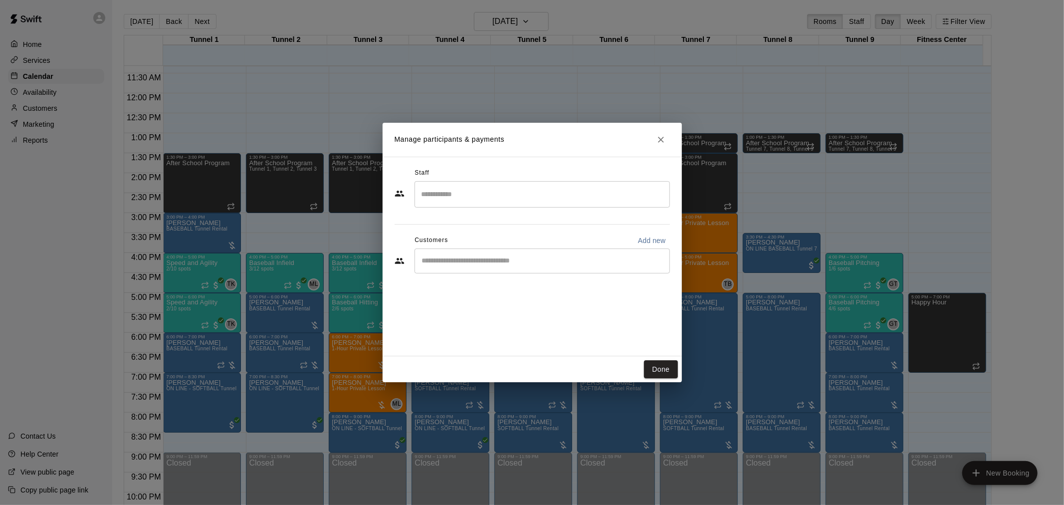
click at [442, 199] on input "Search staff" at bounding box center [542, 194] width 246 height 17
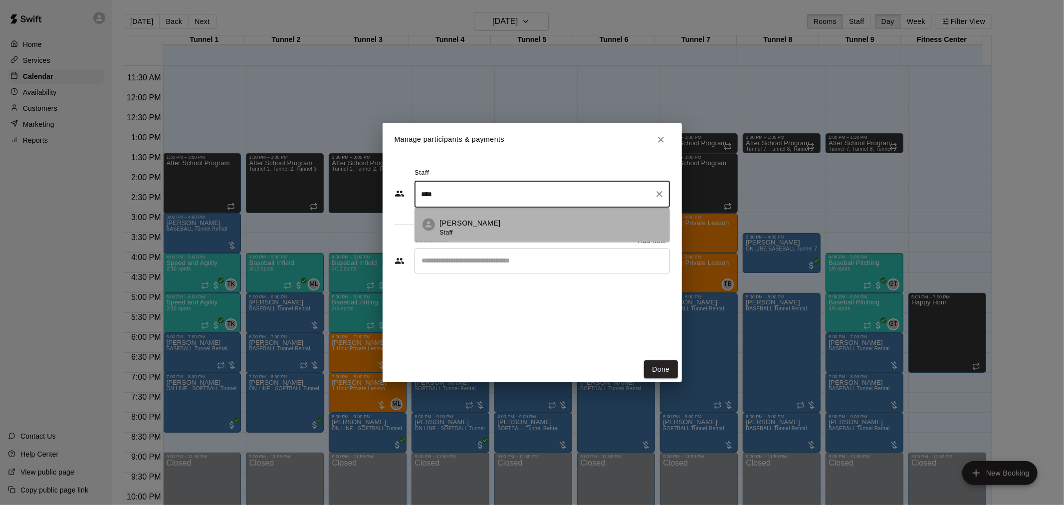
click at [428, 214] on li "[PERSON_NAME] Staff" at bounding box center [541, 224] width 255 height 34
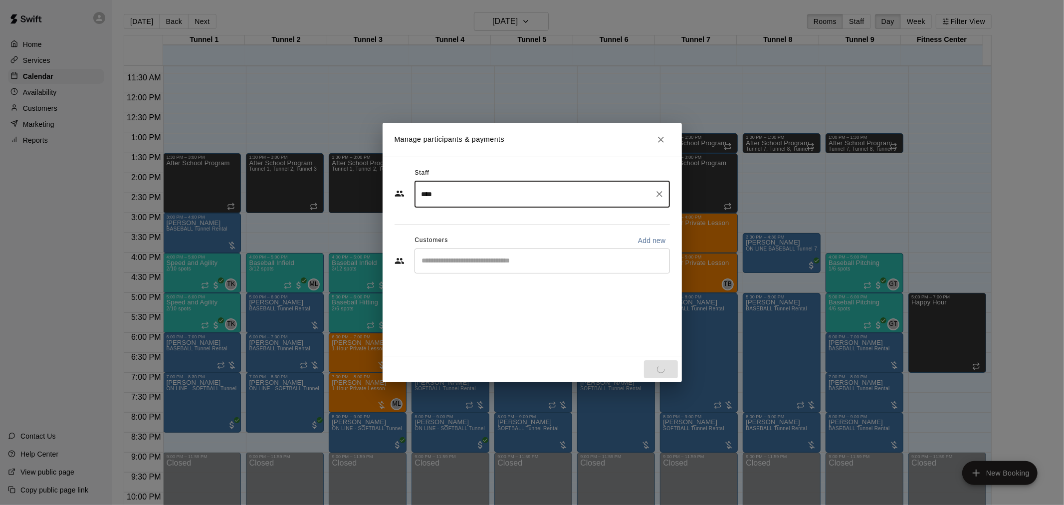
type input "****"
click at [471, 263] on input "Start typing to search customers..." at bounding box center [542, 261] width 246 height 10
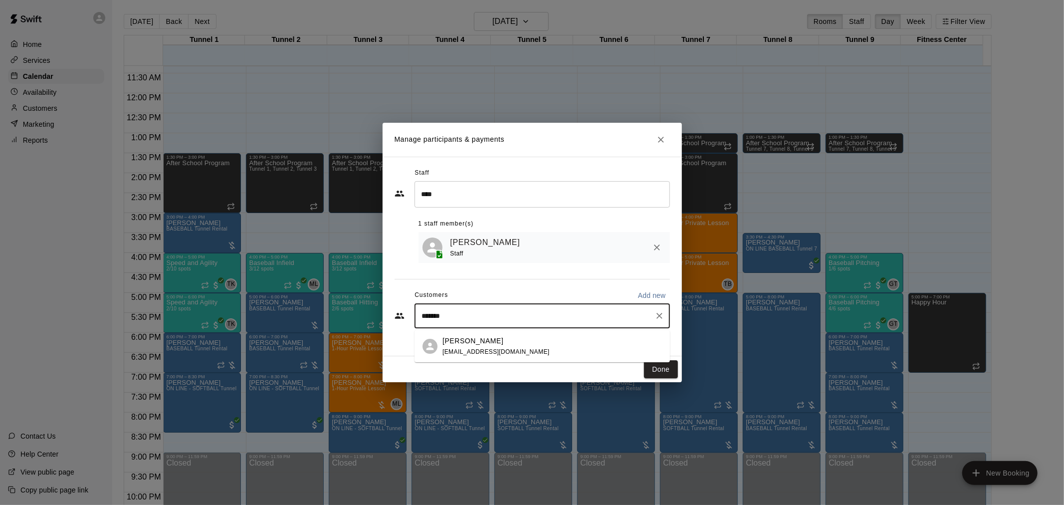
type input "********"
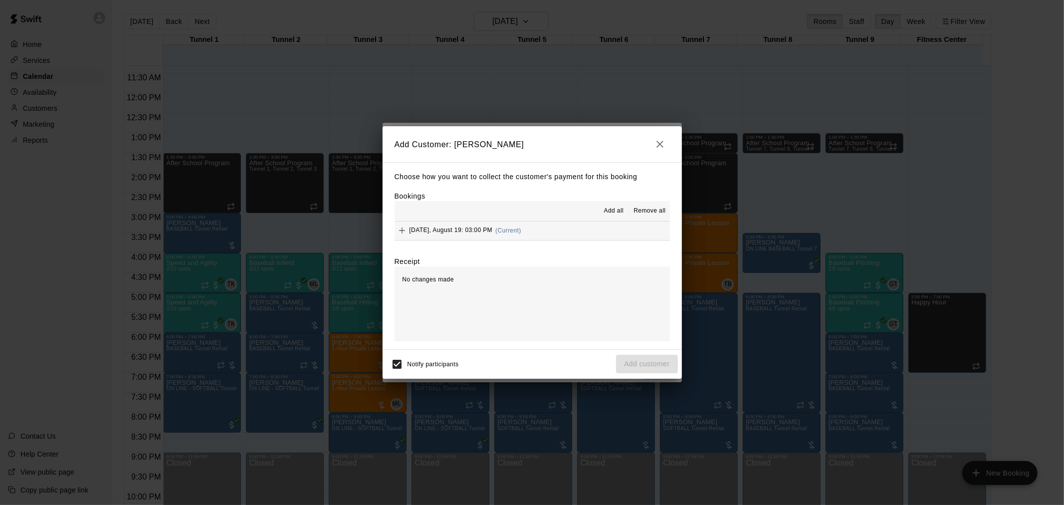
click at [569, 228] on button "[DATE], August 19: 03:00 PM (Current)" at bounding box center [531, 230] width 275 height 18
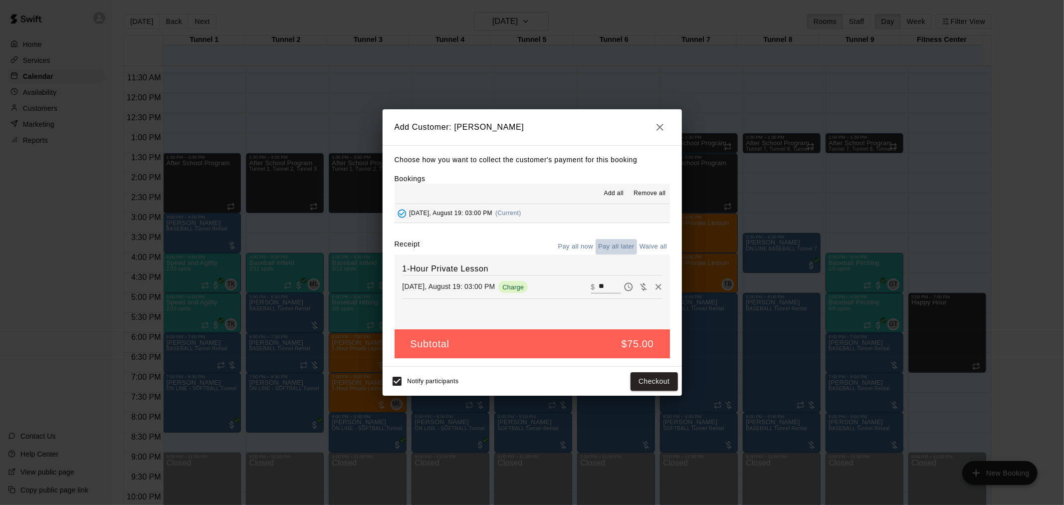
click at [626, 248] on button "Pay all later" at bounding box center [615, 246] width 41 height 15
click at [644, 387] on button "Add customer" at bounding box center [646, 381] width 61 height 18
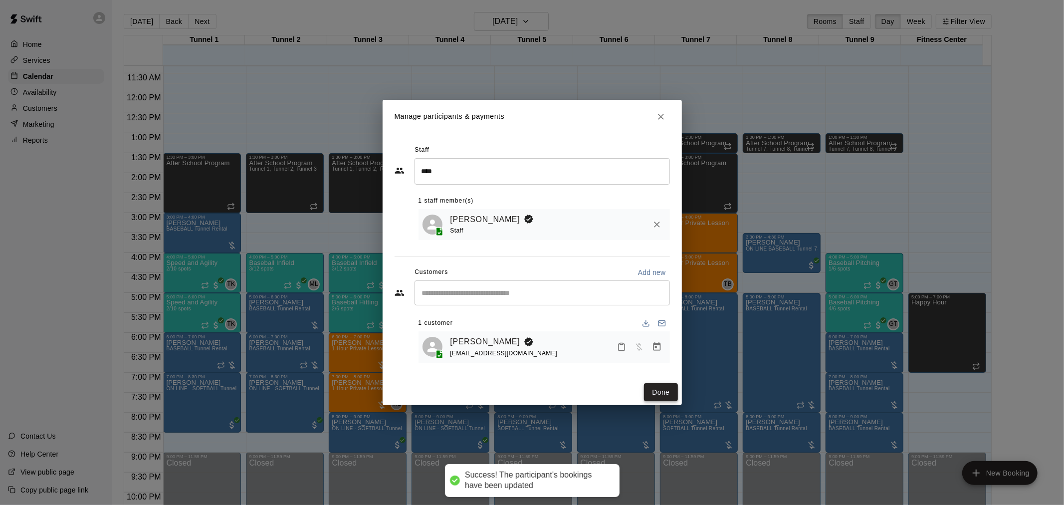
click at [663, 393] on button "Done" at bounding box center [660, 392] width 33 height 18
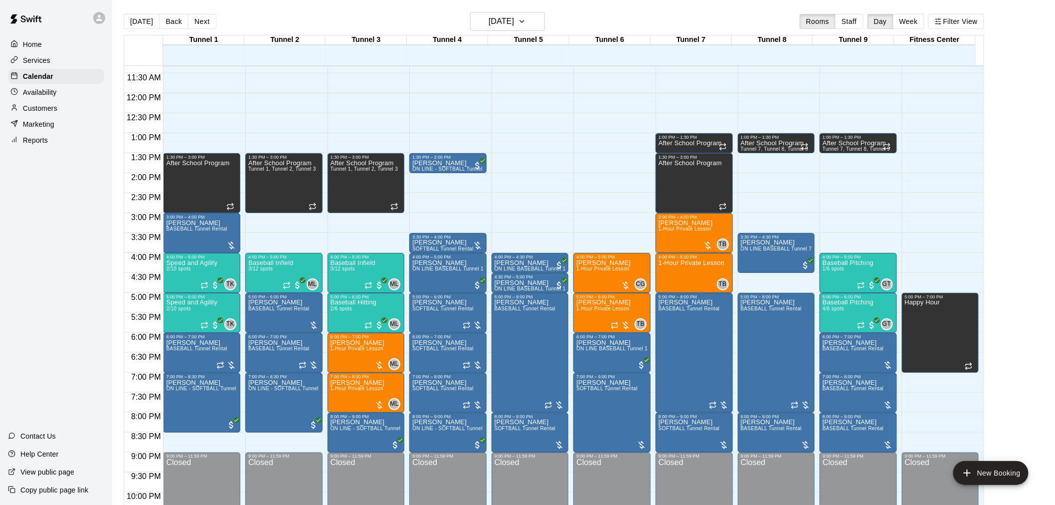
click at [667, 20] on div "[DATE] Back [DATE][DATE] Rooms Staff Day Week Filter View" at bounding box center [554, 23] width 861 height 23
click at [514, 17] on h6 "[DATE]" at bounding box center [501, 21] width 25 height 14
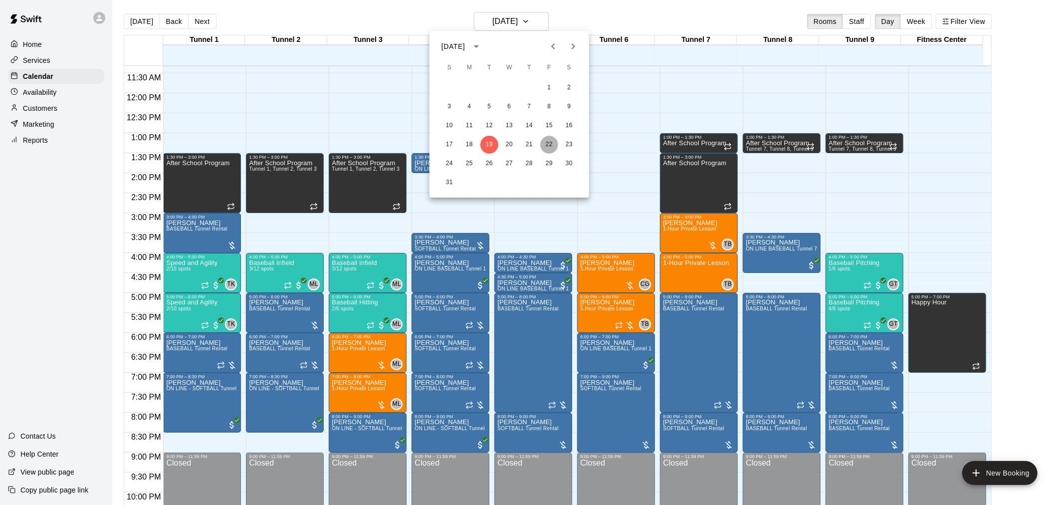
click at [542, 143] on button "22" at bounding box center [549, 145] width 18 height 18
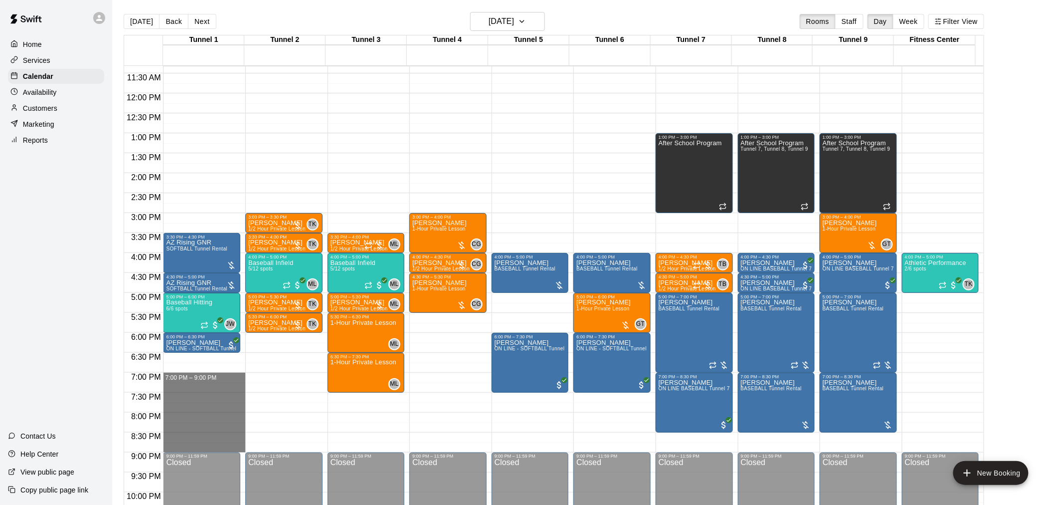
drag, startPoint x: 170, startPoint y: 376, endPoint x: 179, endPoint y: 446, distance: 70.4
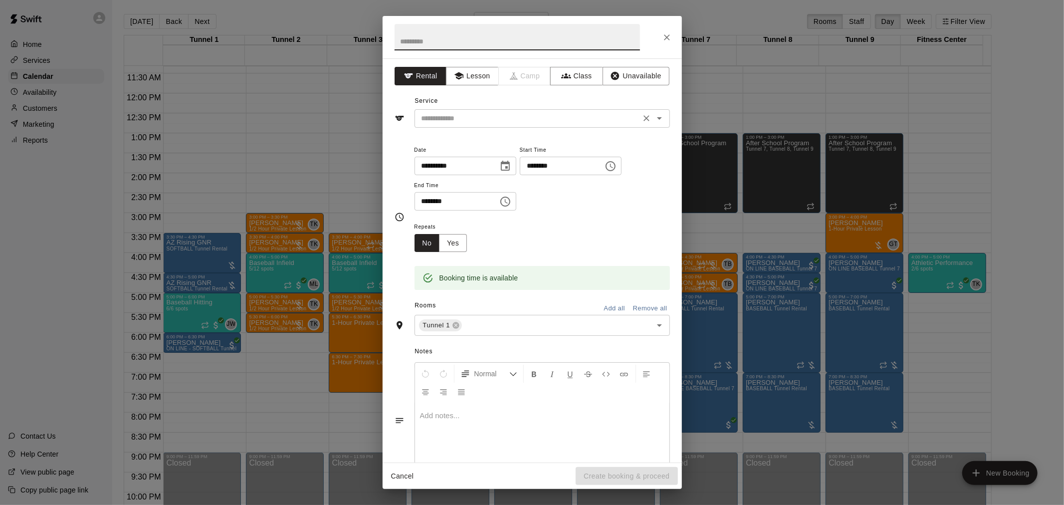
click at [461, 116] on input "text" at bounding box center [527, 118] width 220 height 12
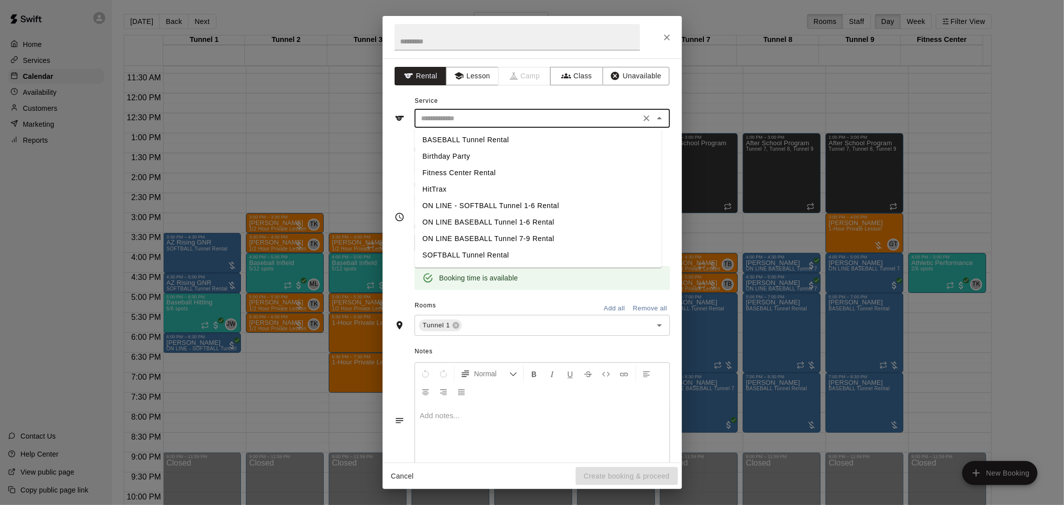
drag, startPoint x: 482, startPoint y: 250, endPoint x: 505, endPoint y: 141, distance: 111.5
click at [505, 141] on ul "BASEBALL Tunnel Rental Birthday Party Fitness Center Rental HitTrax ON LINE - S…" at bounding box center [537, 198] width 247 height 140
click at [505, 141] on li "BASEBALL Tunnel Rental" at bounding box center [537, 140] width 247 height 16
type input "**********"
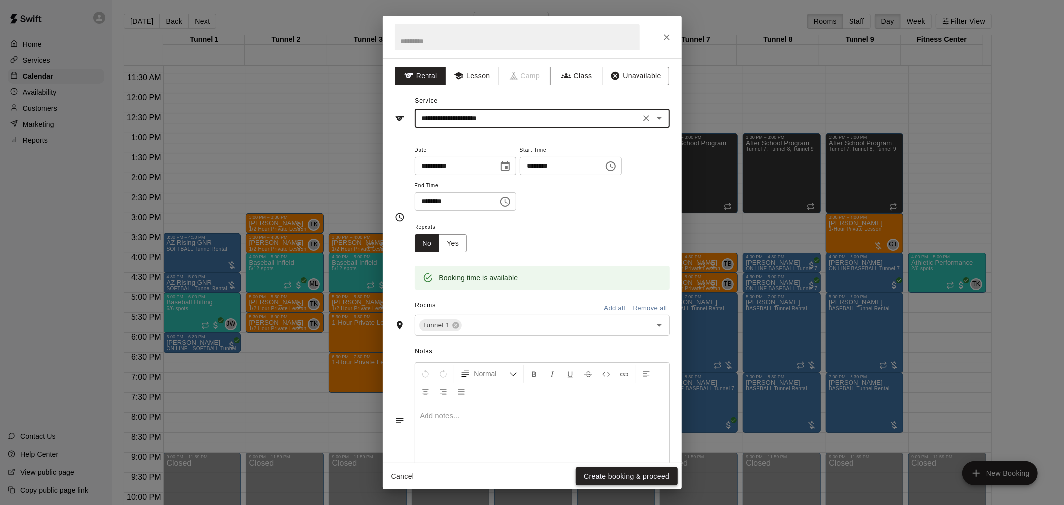
click at [610, 483] on button "Create booking & proceed" at bounding box center [627, 476] width 102 height 18
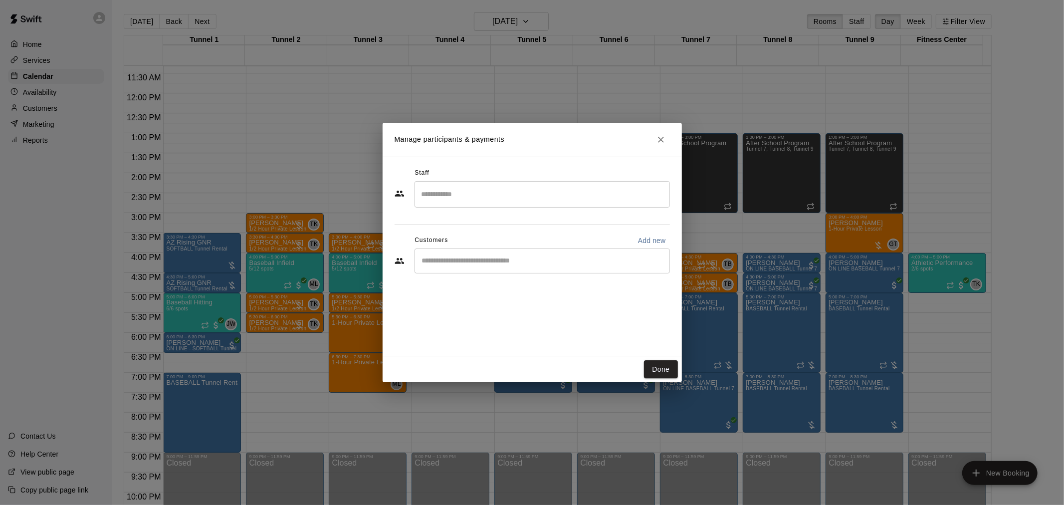
click at [465, 259] on input "Start typing to search customers..." at bounding box center [542, 261] width 246 height 10
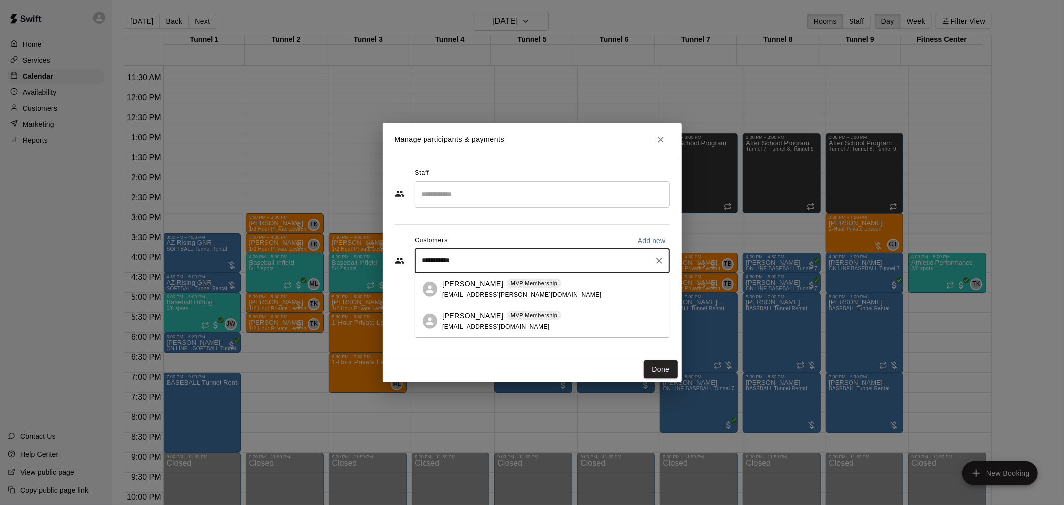
type input "**********"
click at [527, 299] on div "[PERSON_NAME] MVP Membership [EMAIL_ADDRESS][DOMAIN_NAME]" at bounding box center [501, 288] width 119 height 21
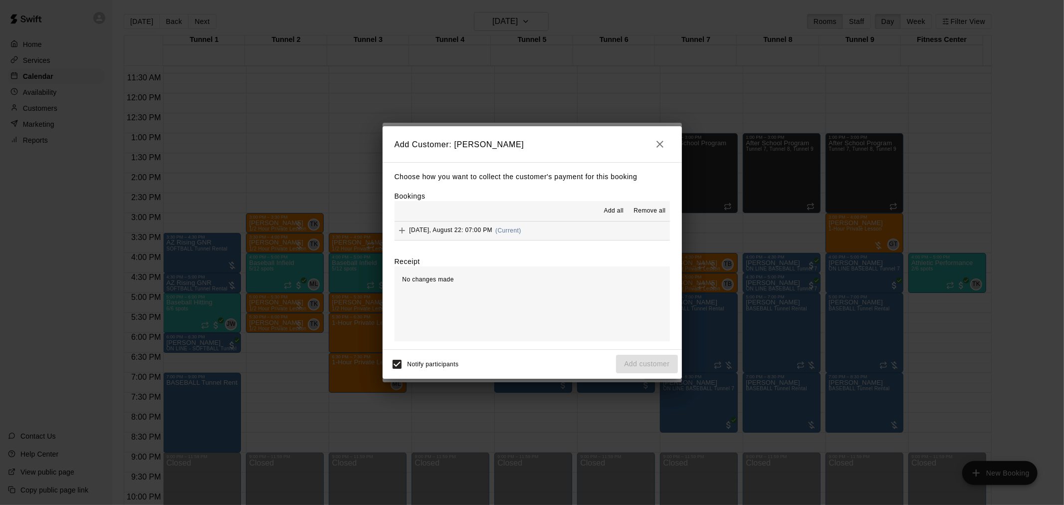
click at [506, 230] on span "(Current)" at bounding box center [508, 230] width 26 height 7
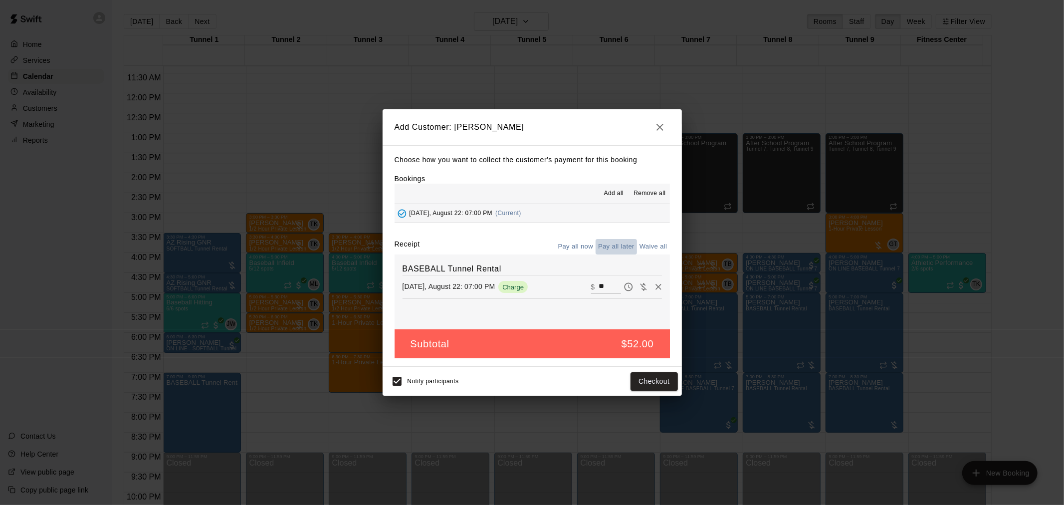
click at [611, 248] on button "Pay all later" at bounding box center [615, 246] width 41 height 15
click at [659, 382] on button "Add customer" at bounding box center [646, 381] width 61 height 18
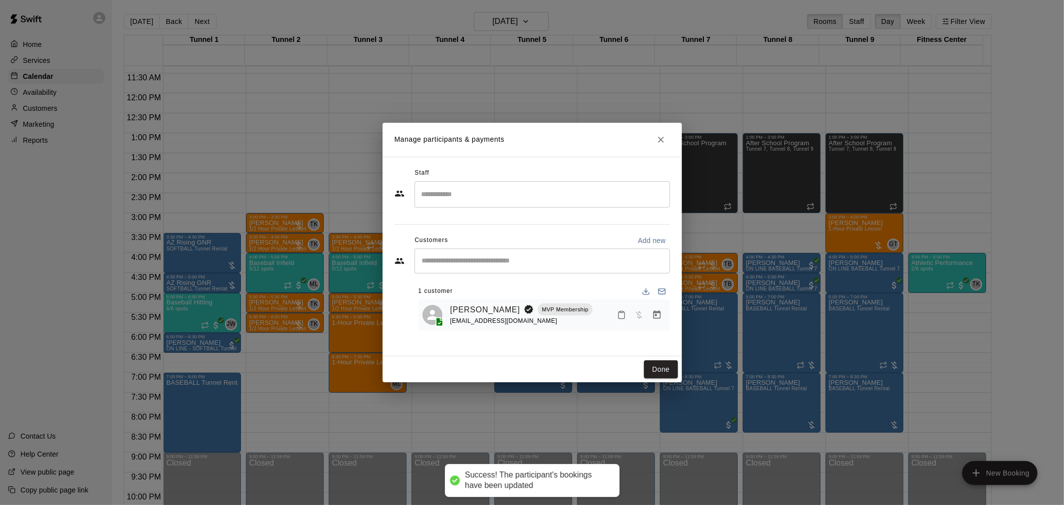
click at [659, 382] on div "Done" at bounding box center [532, 369] width 299 height 26
click at [661, 365] on button "Done" at bounding box center [660, 369] width 33 height 18
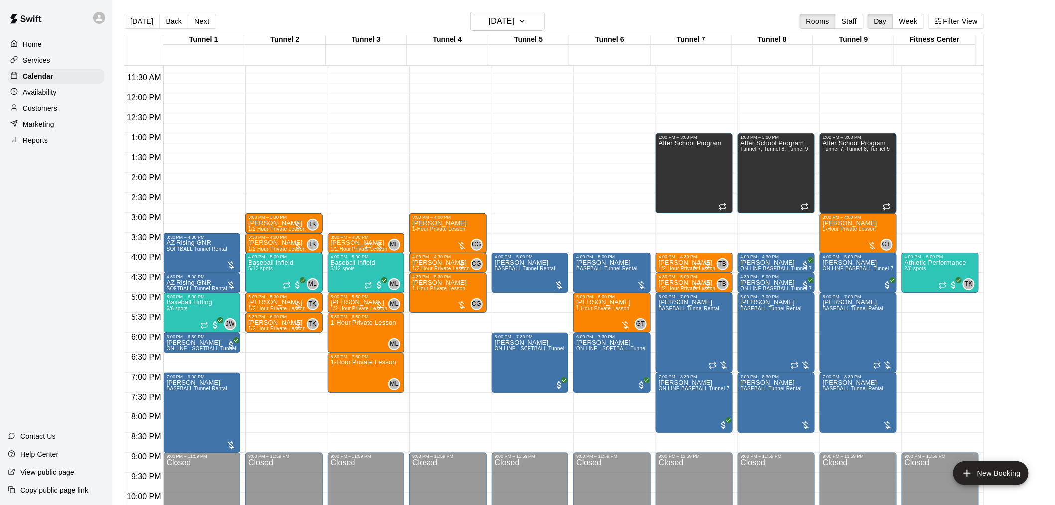
click at [139, 23] on button "[DATE]" at bounding box center [142, 21] width 36 height 15
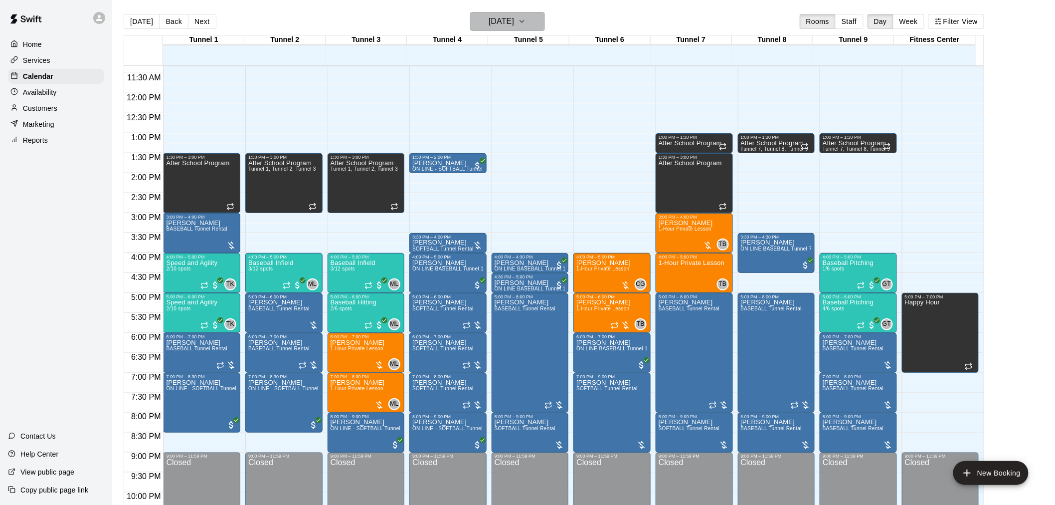
click at [498, 17] on h6 "[DATE]" at bounding box center [501, 21] width 25 height 14
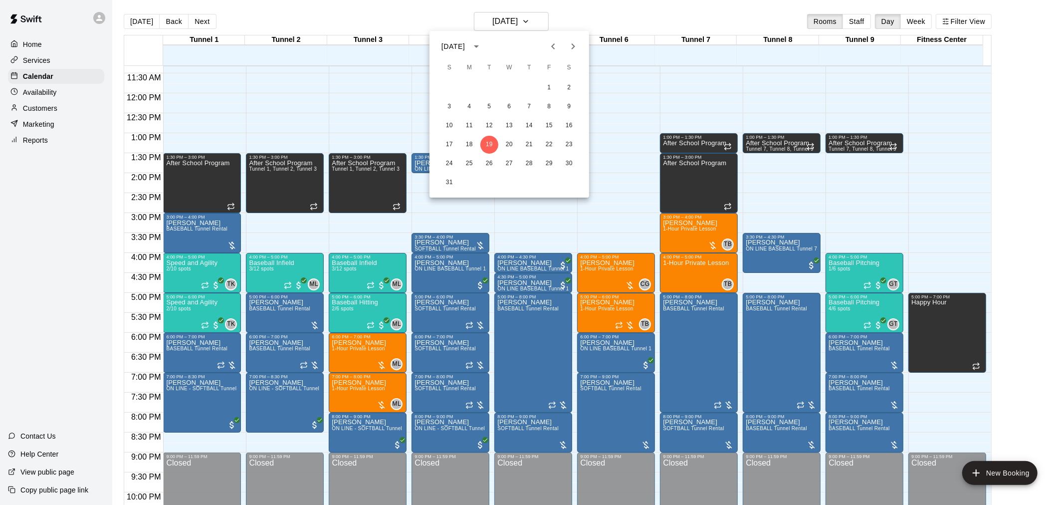
click at [550, 15] on div at bounding box center [532, 252] width 1064 height 505
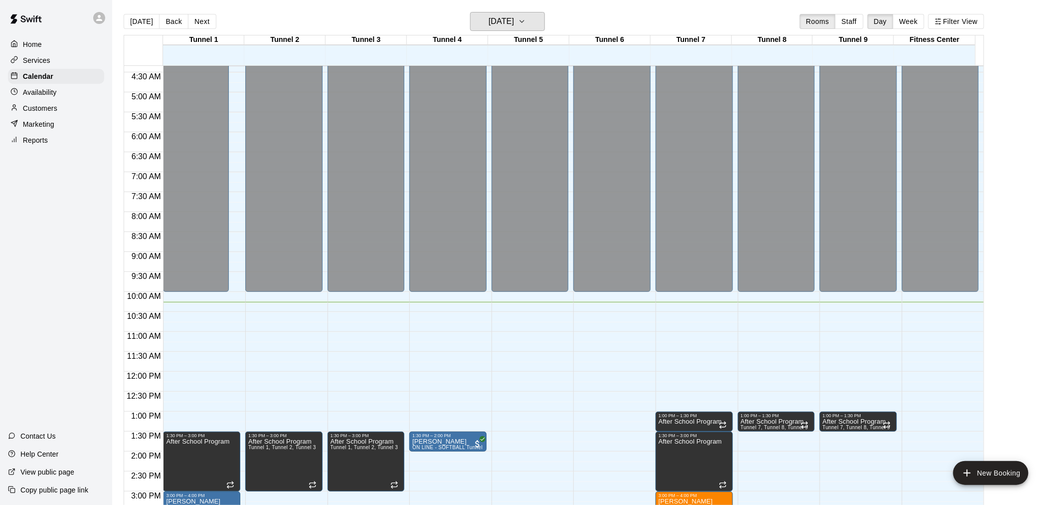
scroll to position [286, 0]
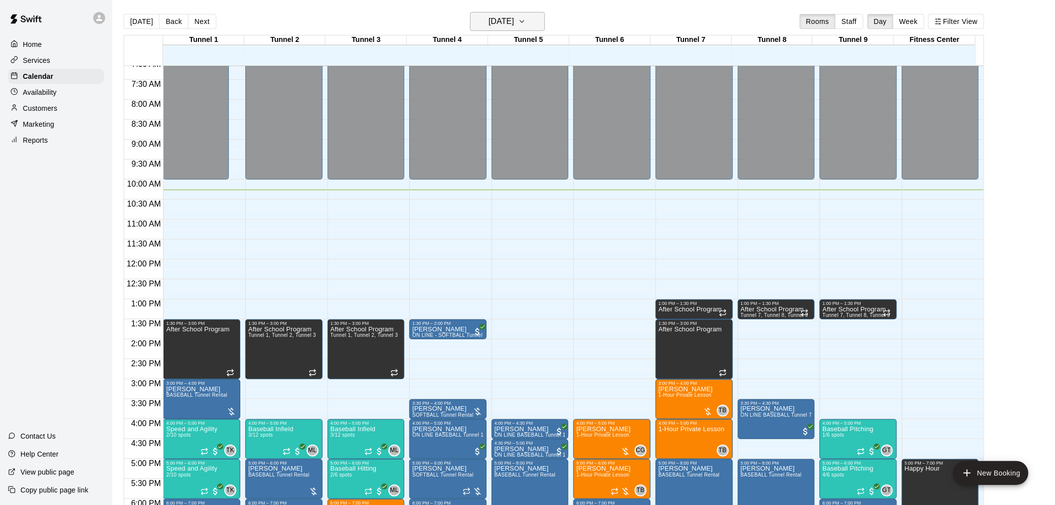
click at [514, 22] on h6 "[DATE]" at bounding box center [501, 21] width 25 height 14
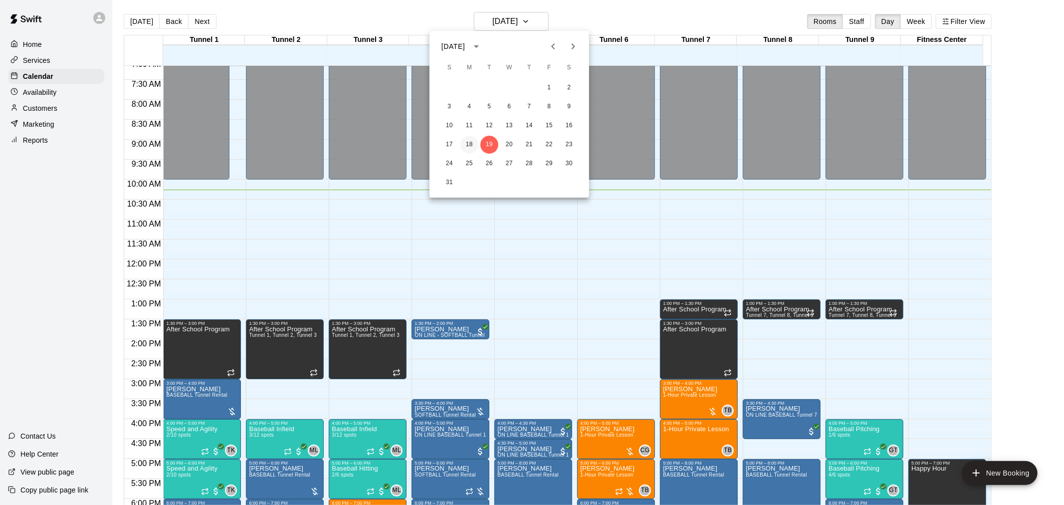
click at [469, 142] on button "18" at bounding box center [469, 145] width 18 height 18
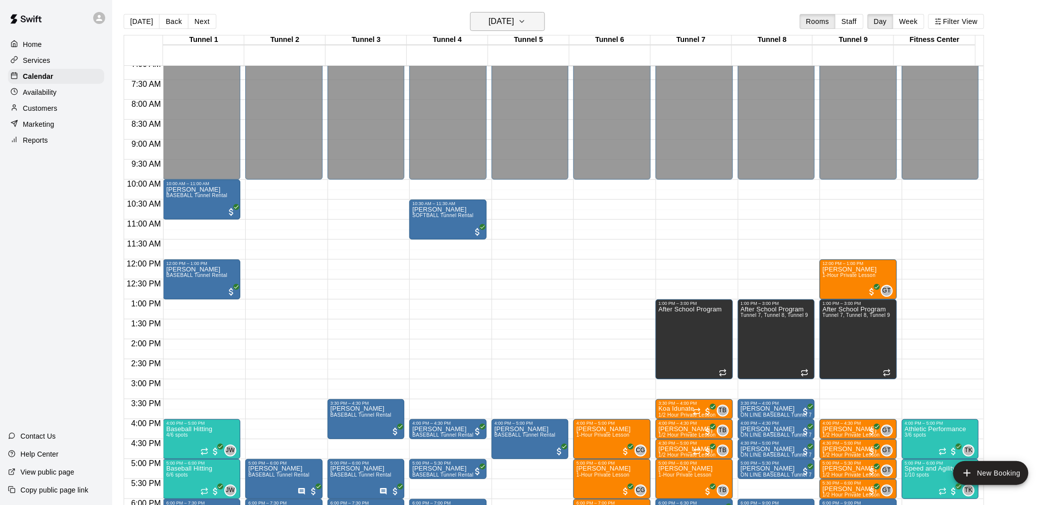
click at [514, 22] on h6 "[DATE]" at bounding box center [501, 21] width 25 height 14
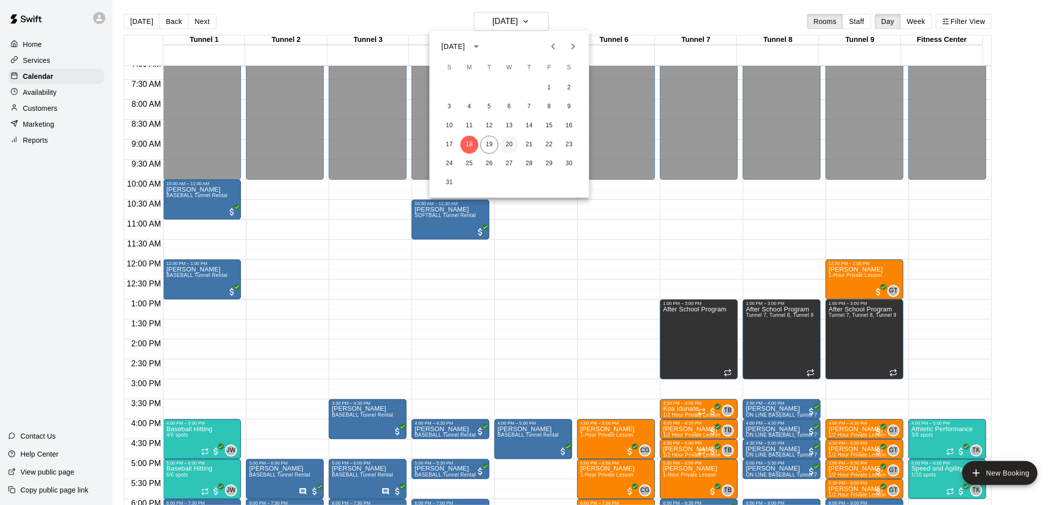
click at [506, 145] on button "20" at bounding box center [509, 145] width 18 height 18
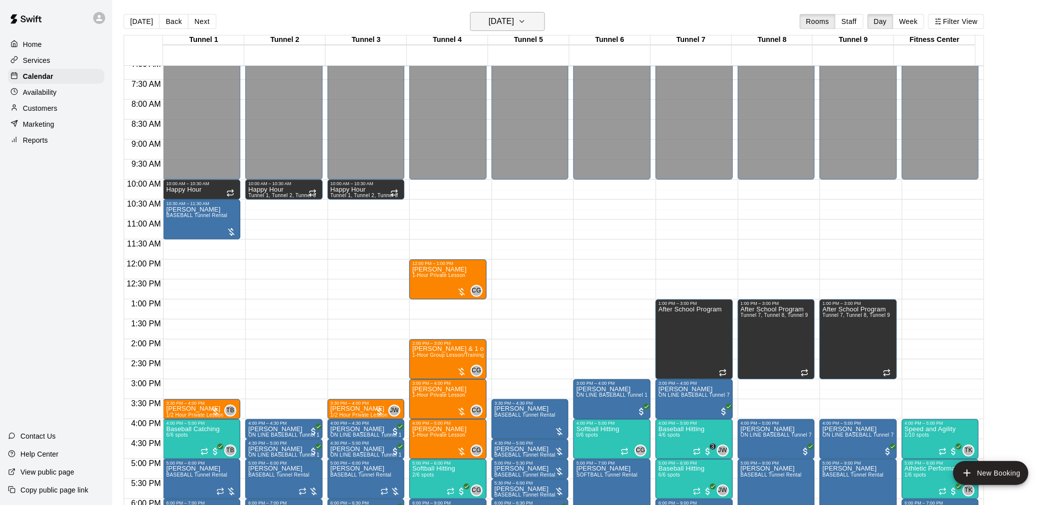
click at [509, 25] on h6 "[DATE]" at bounding box center [501, 21] width 25 height 14
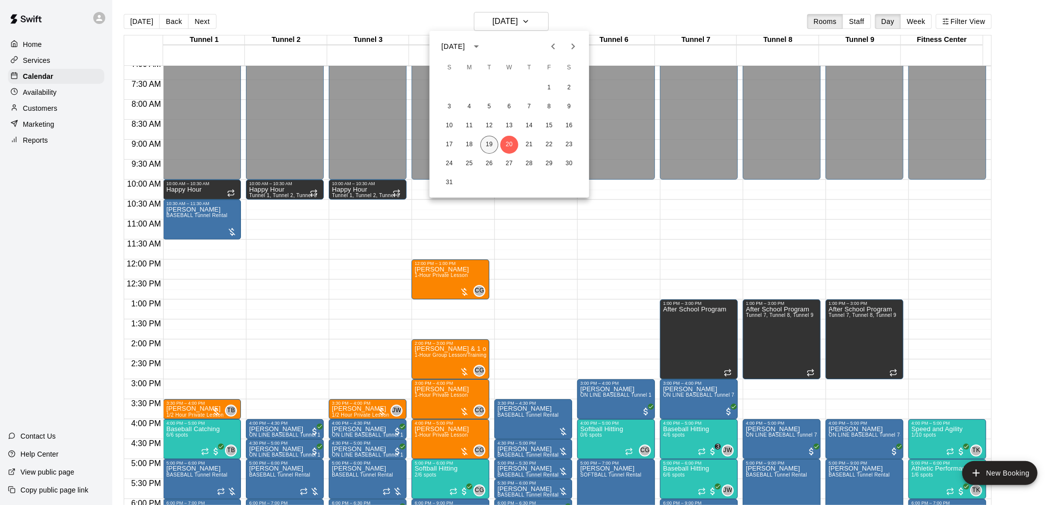
click at [494, 148] on button "19" at bounding box center [489, 145] width 18 height 18
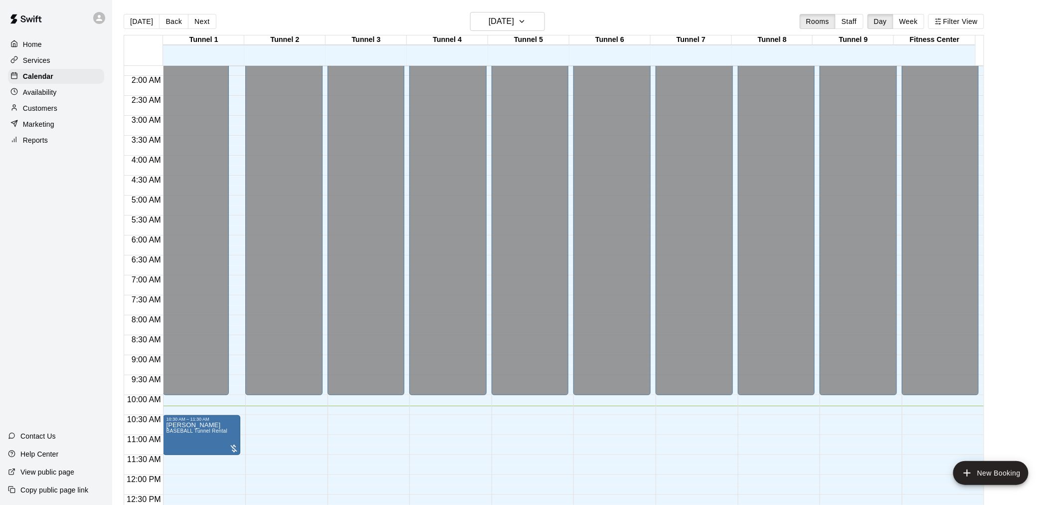
scroll to position [221, 0]
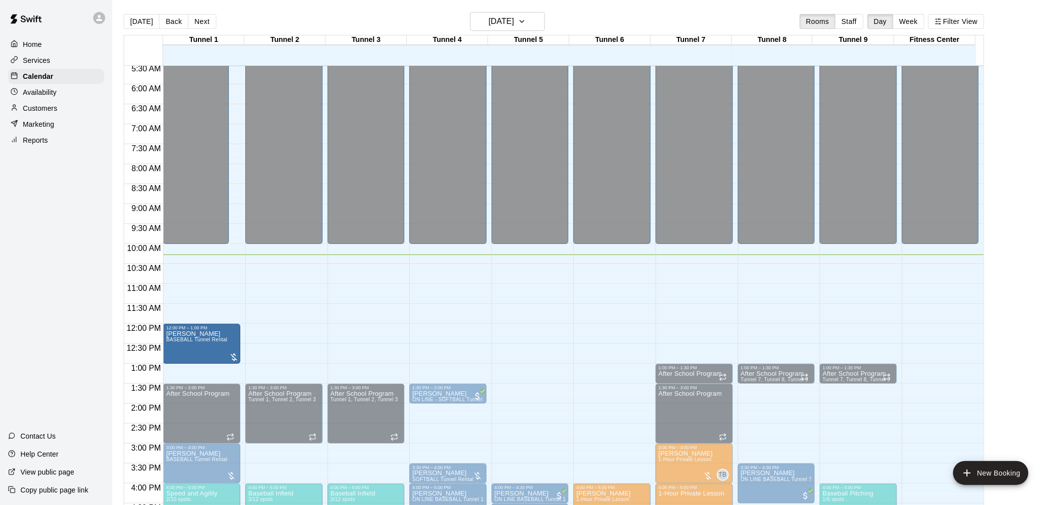
drag, startPoint x: 216, startPoint y: 76, endPoint x: 201, endPoint y: 340, distance: 264.3
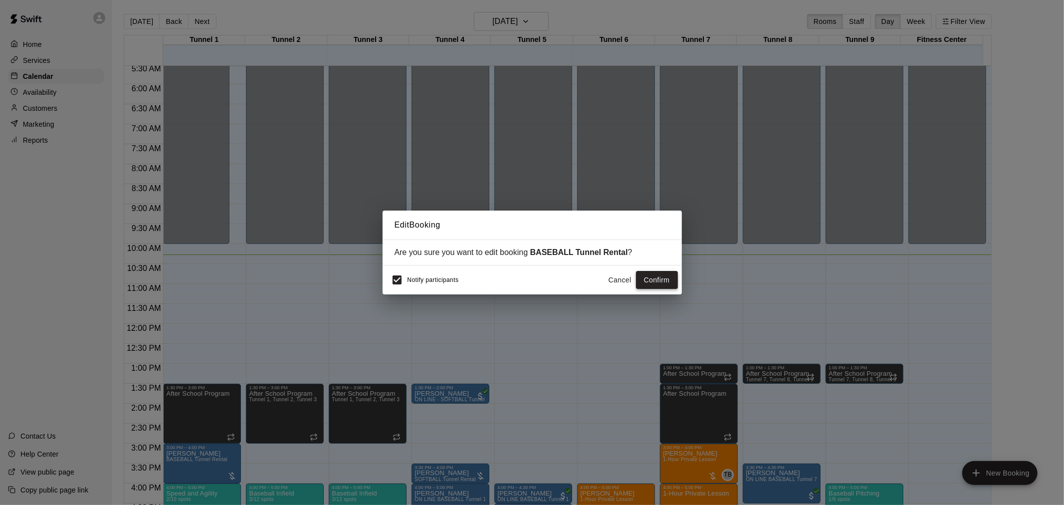
click at [657, 281] on button "Confirm" at bounding box center [657, 280] width 42 height 18
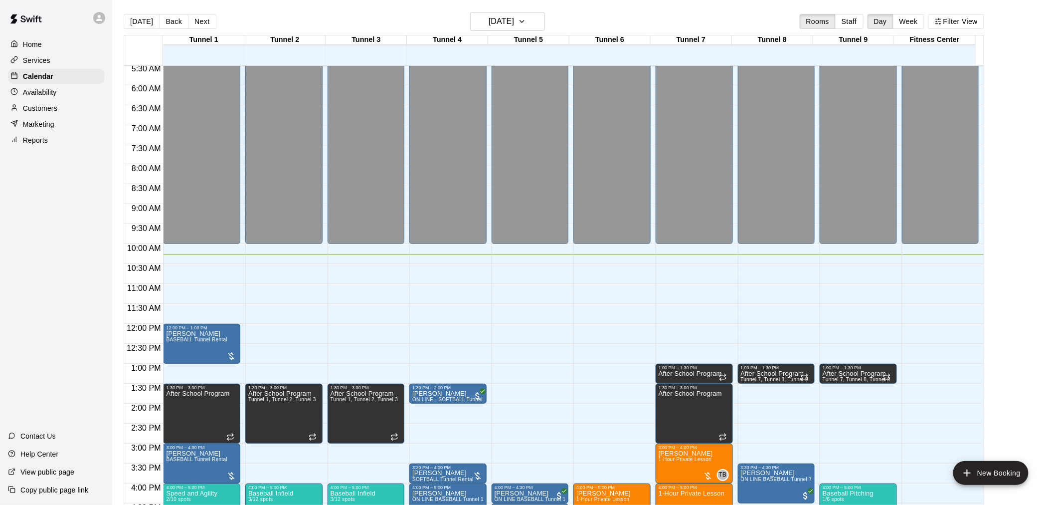
scroll to position [332, 0]
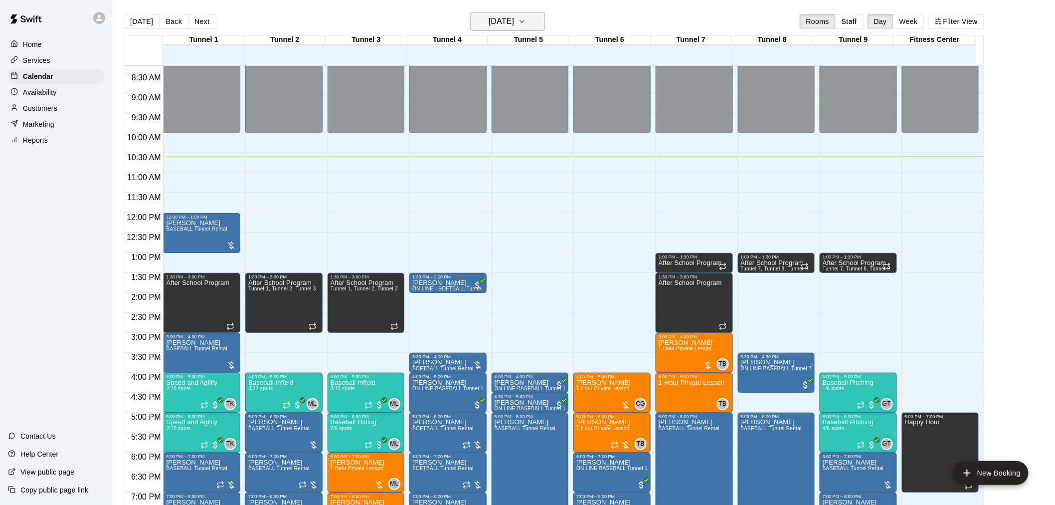
click at [489, 20] on h6 "[DATE]" at bounding box center [501, 21] width 25 height 14
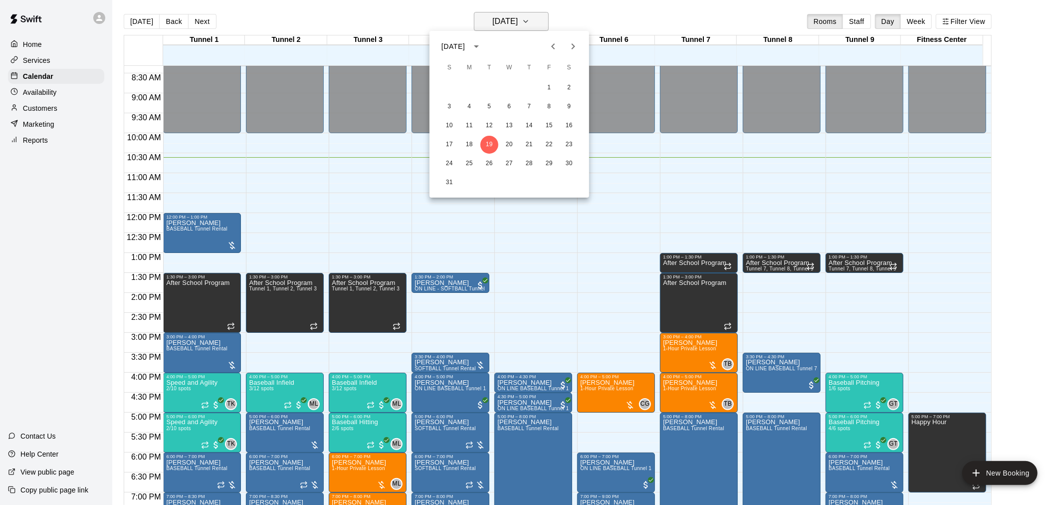
click at [486, 20] on div at bounding box center [532, 252] width 1064 height 505
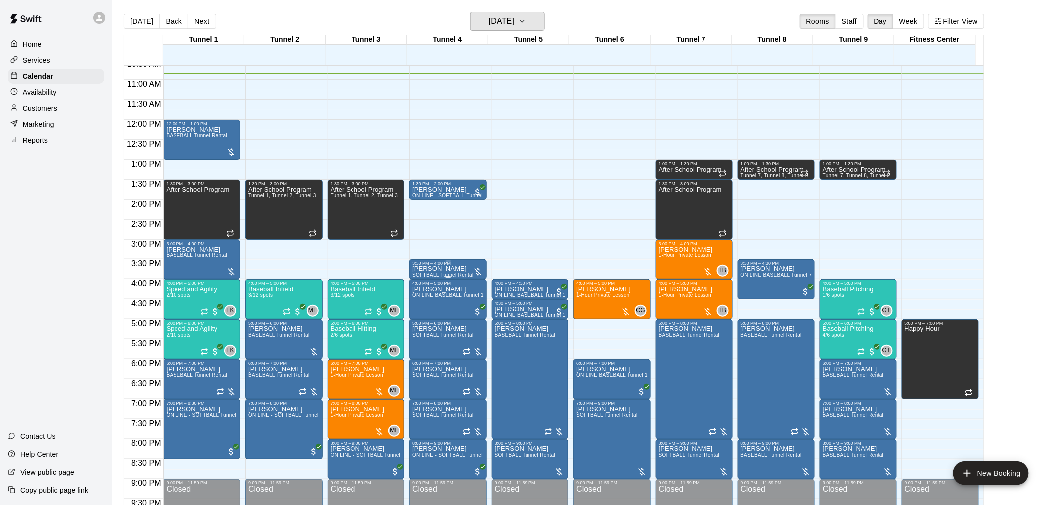
scroll to position [443, 0]
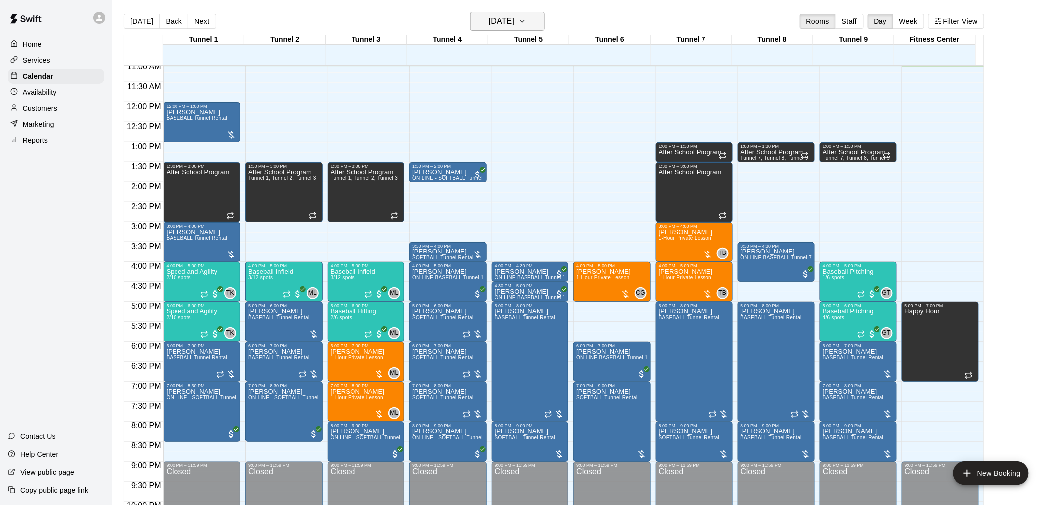
click at [509, 15] on h6 "[DATE]" at bounding box center [501, 21] width 25 height 14
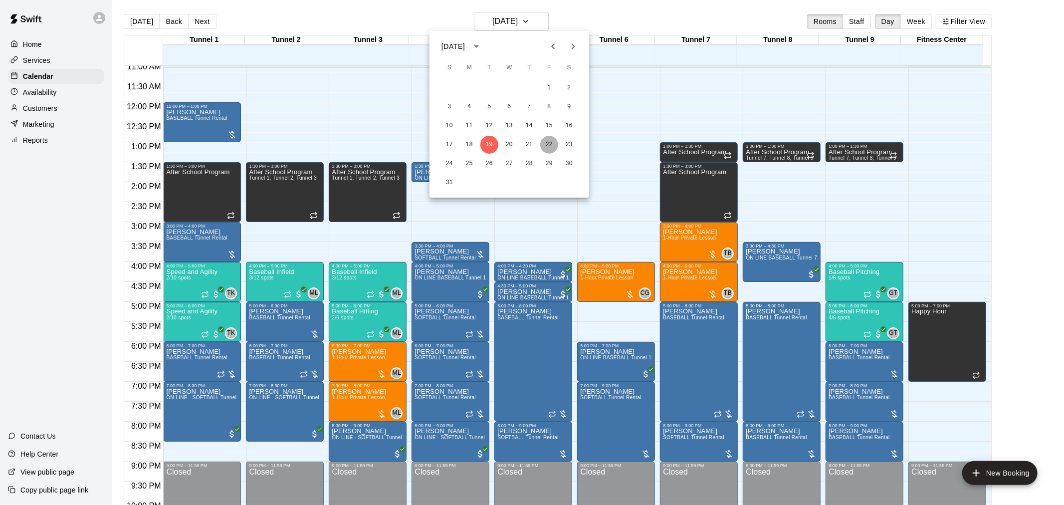
click at [551, 145] on button "22" at bounding box center [549, 145] width 18 height 18
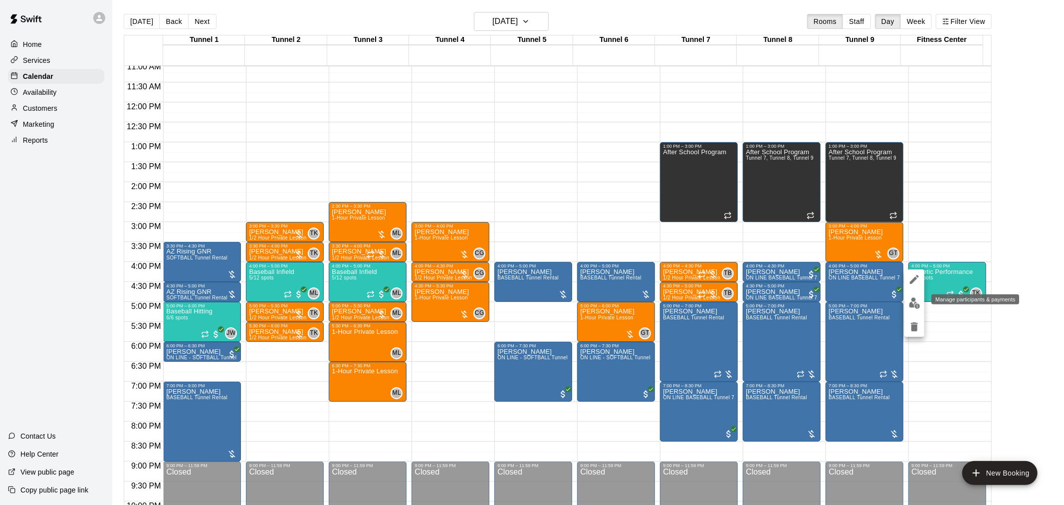
click at [916, 306] on img "edit" at bounding box center [914, 302] width 11 height 11
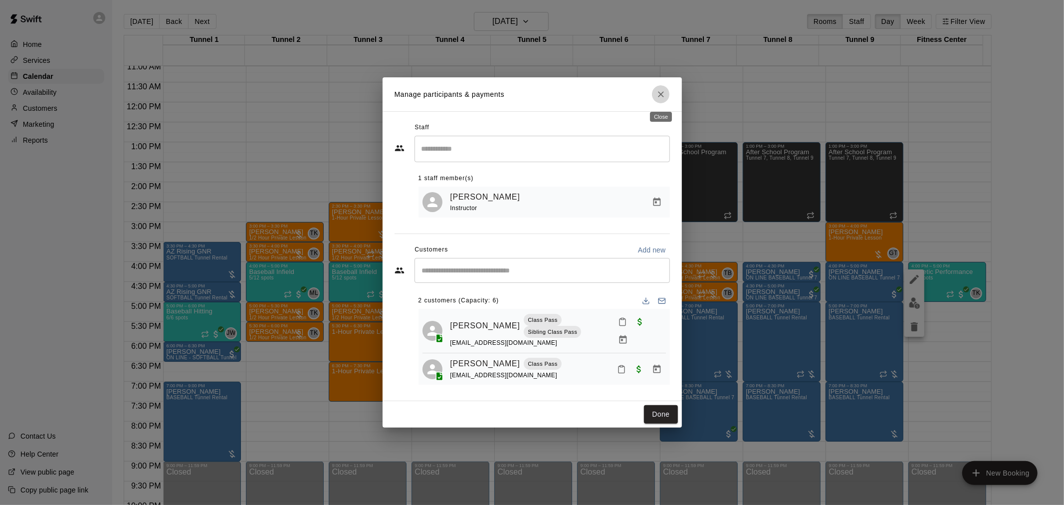
click at [661, 98] on icon "Close" at bounding box center [661, 94] width 10 height 10
